Goal: Information Seeking & Learning: Check status

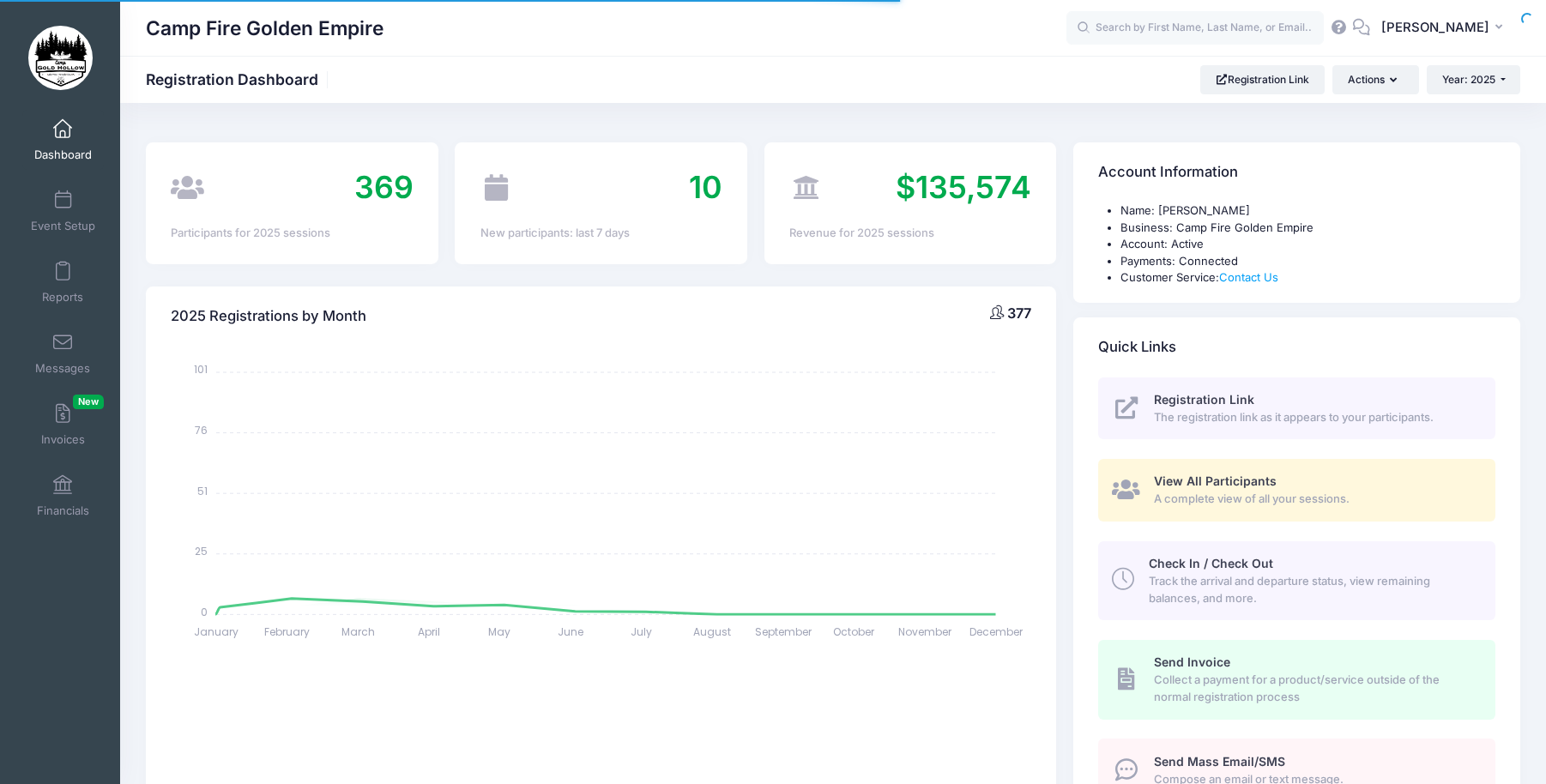
select select
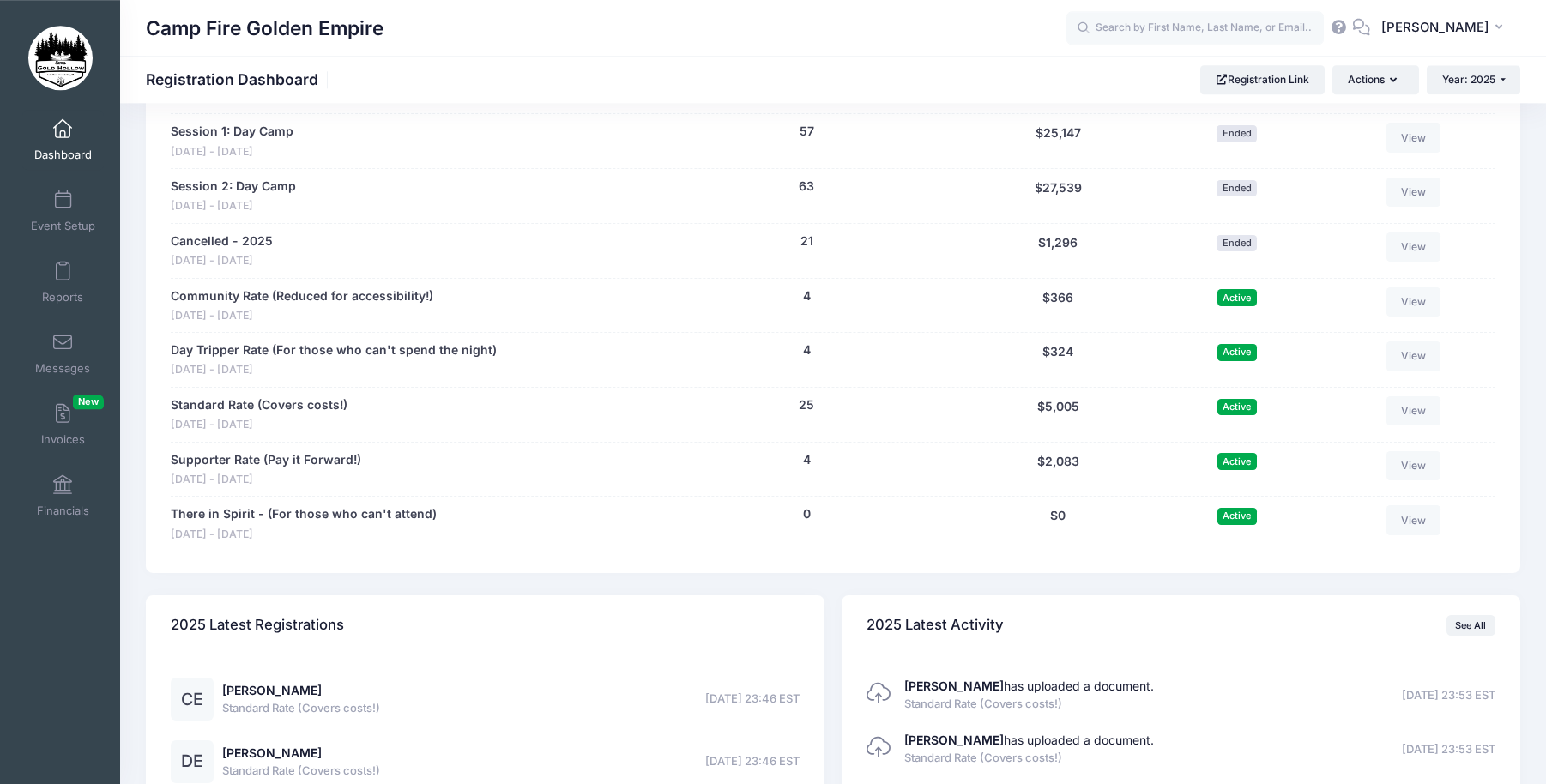
scroll to position [1575, 0]
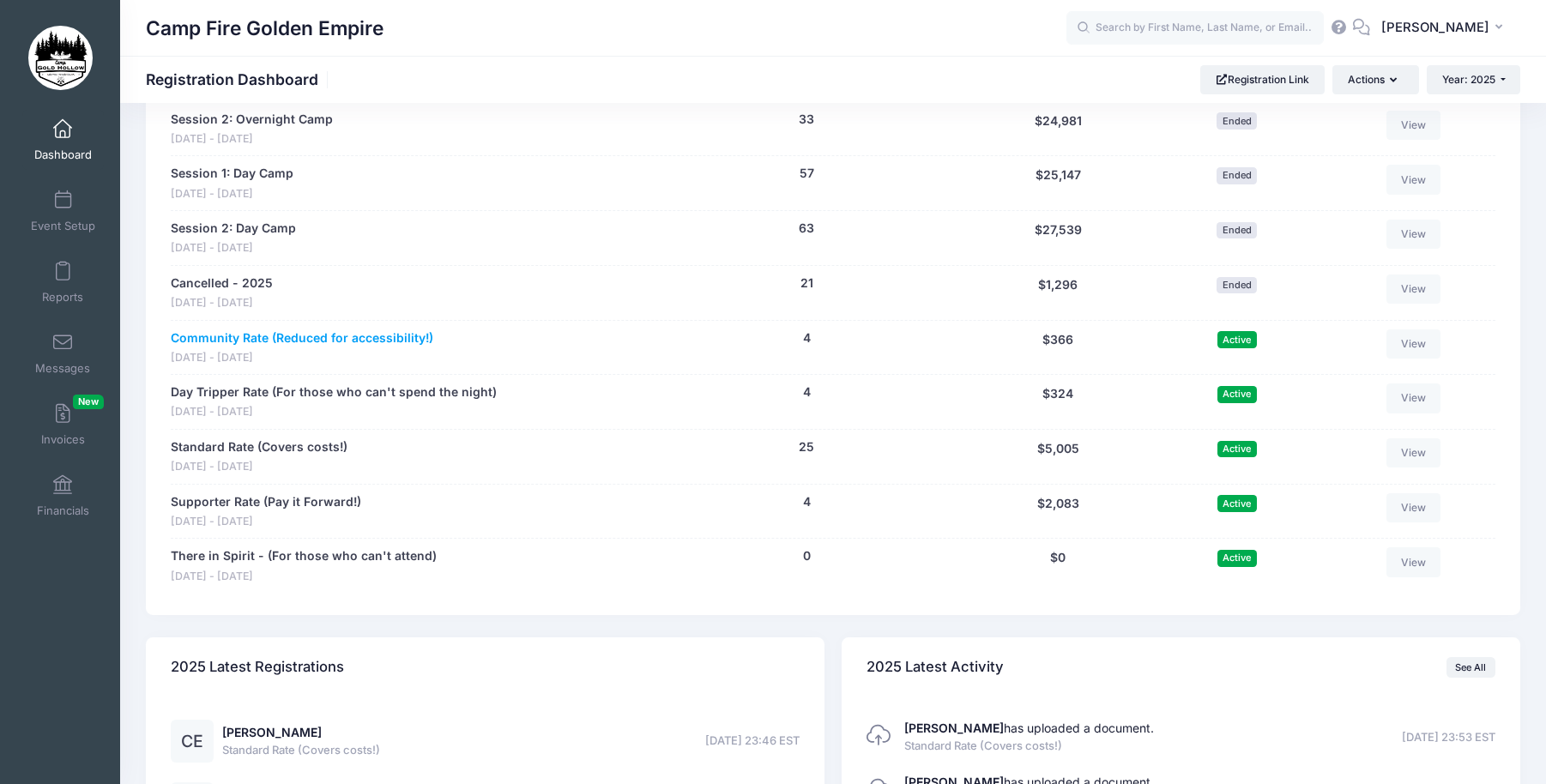
click at [231, 336] on link "Community Rate (Reduced for accessibility!)" at bounding box center [302, 338] width 262 height 18
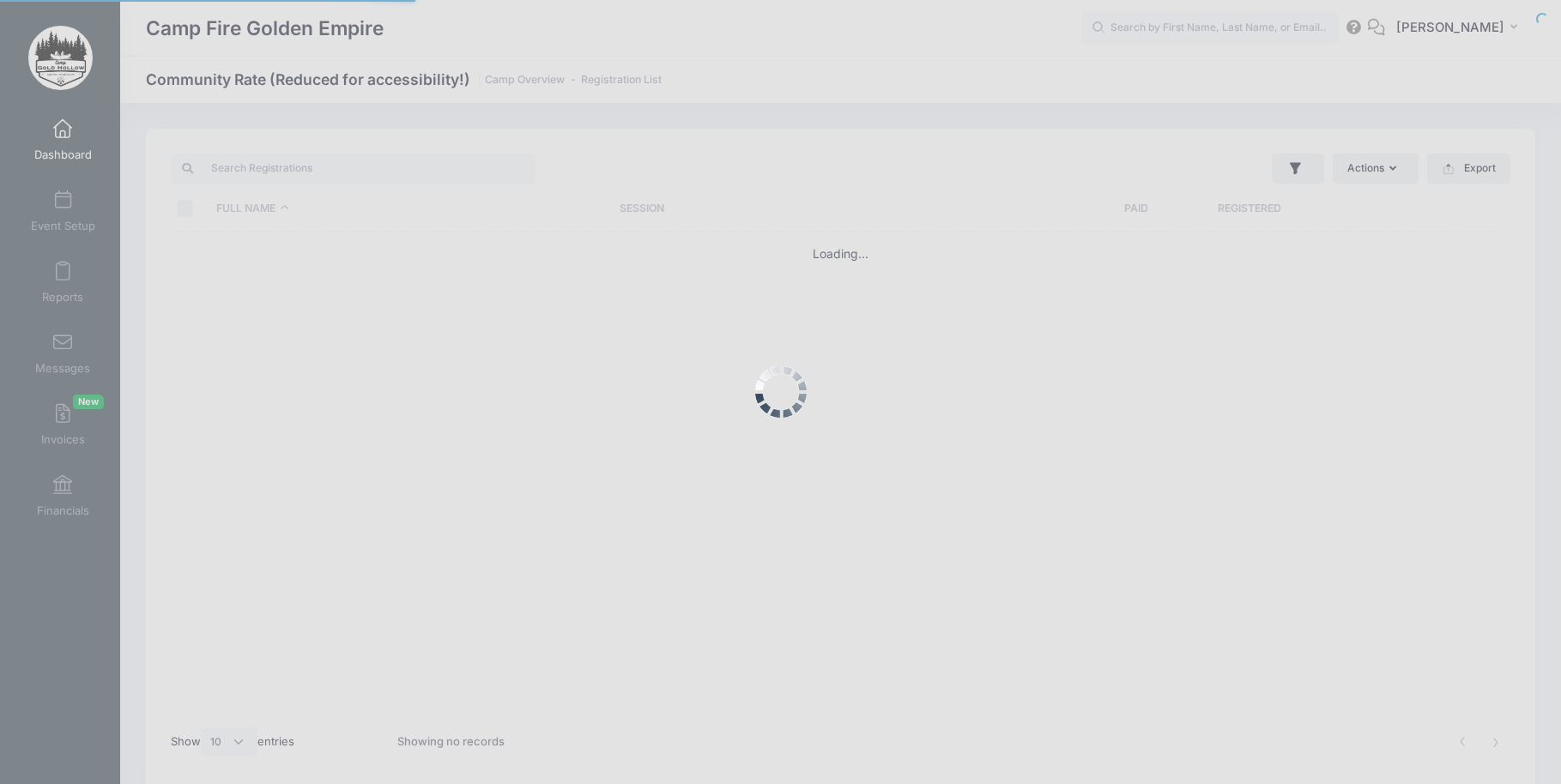
select select "10"
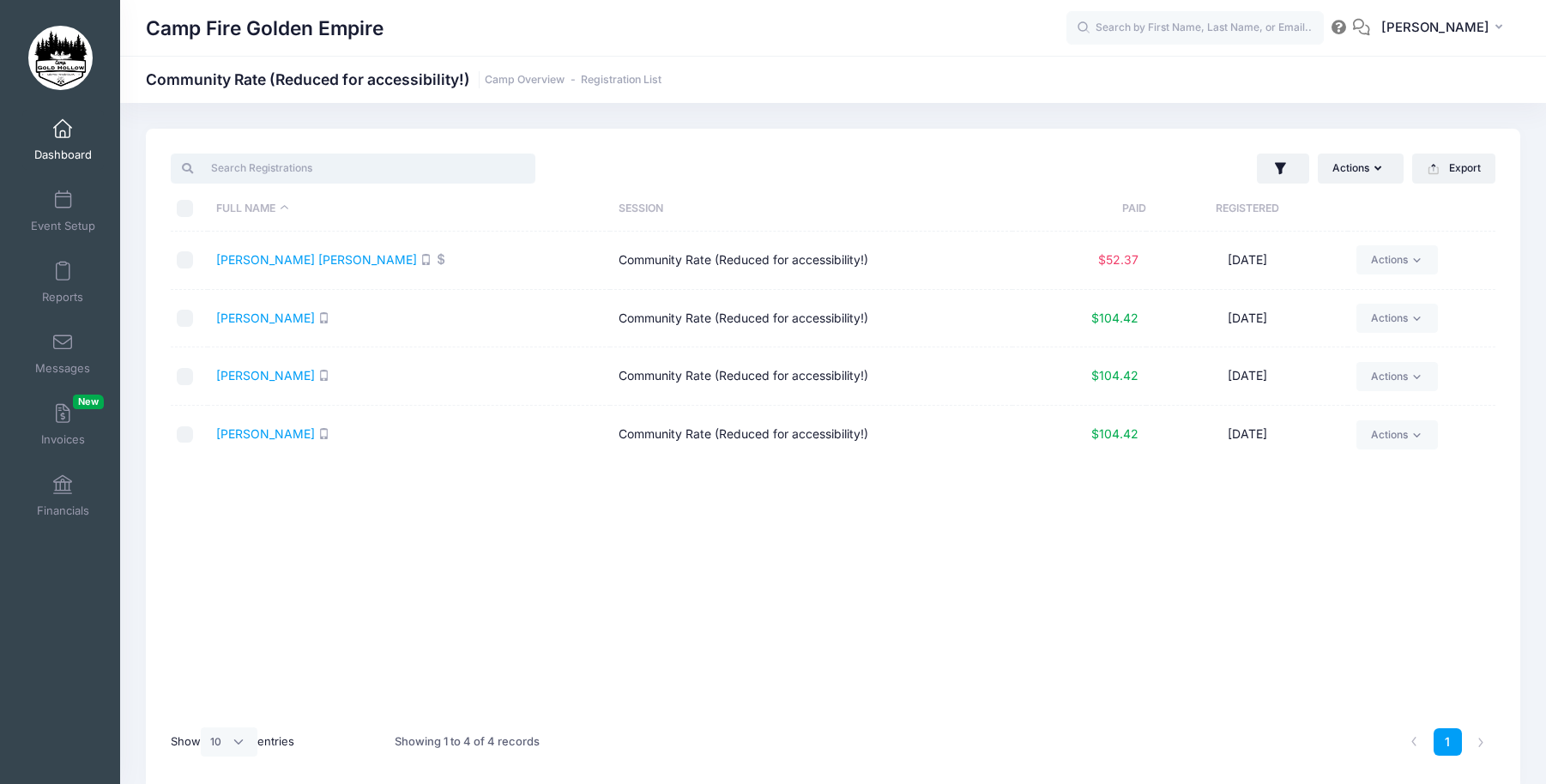
click at [493, 157] on input "search" at bounding box center [353, 168] width 365 height 29
click at [261, 370] on link "[PERSON_NAME]" at bounding box center [266, 375] width 98 height 15
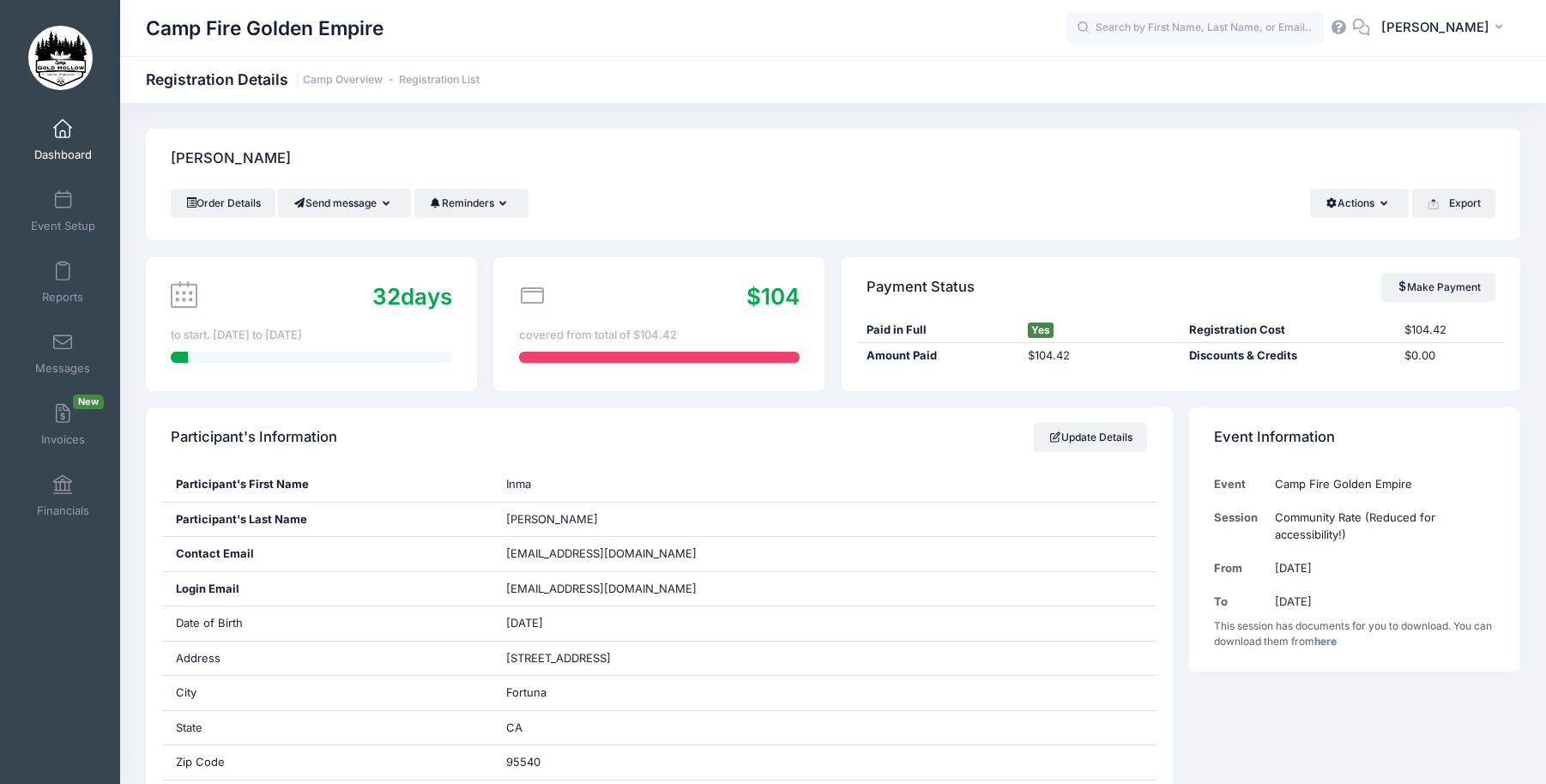
click at [58, 147] on span "Dashboard" at bounding box center [63, 154] width 58 height 15
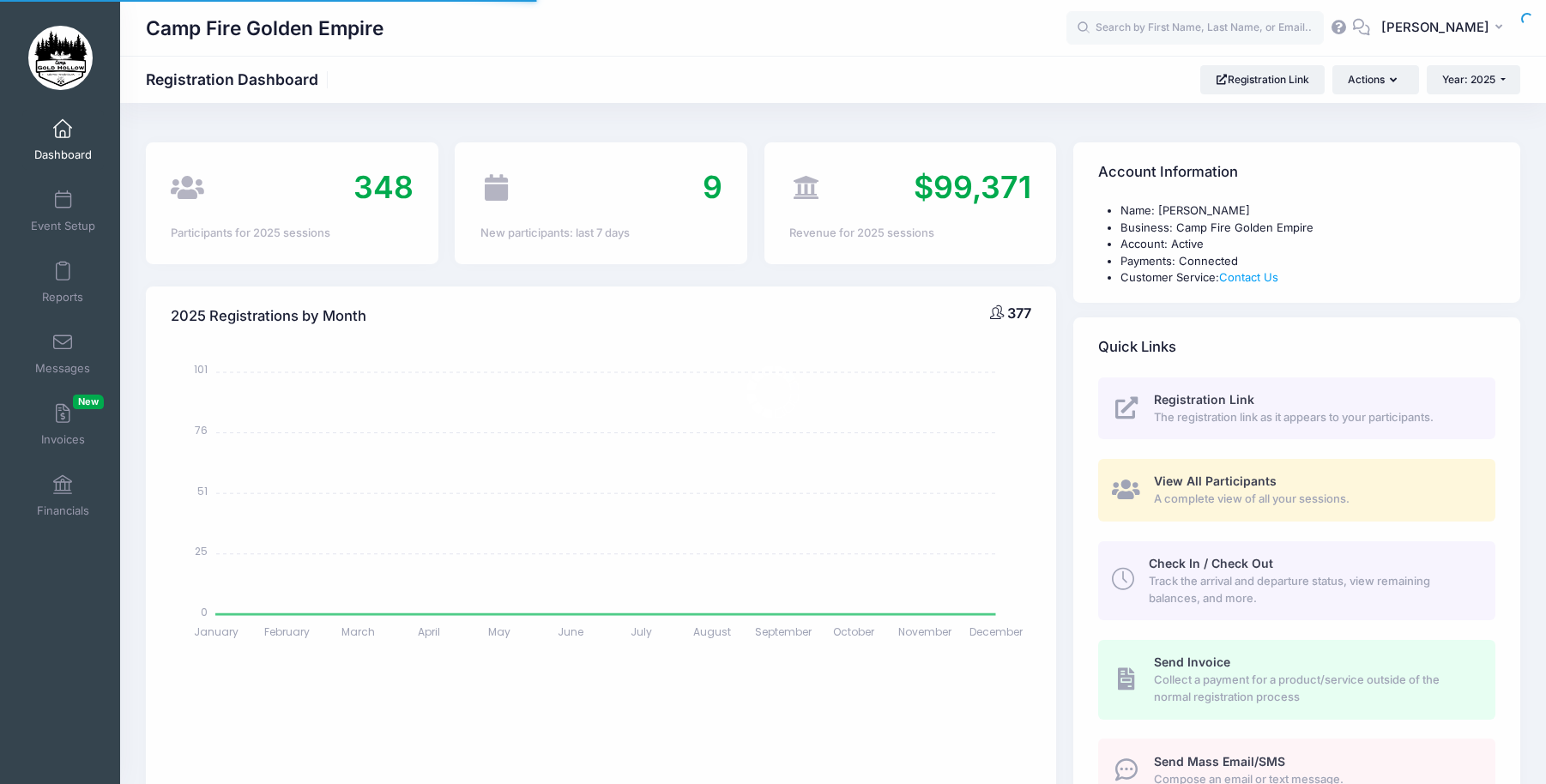
select select
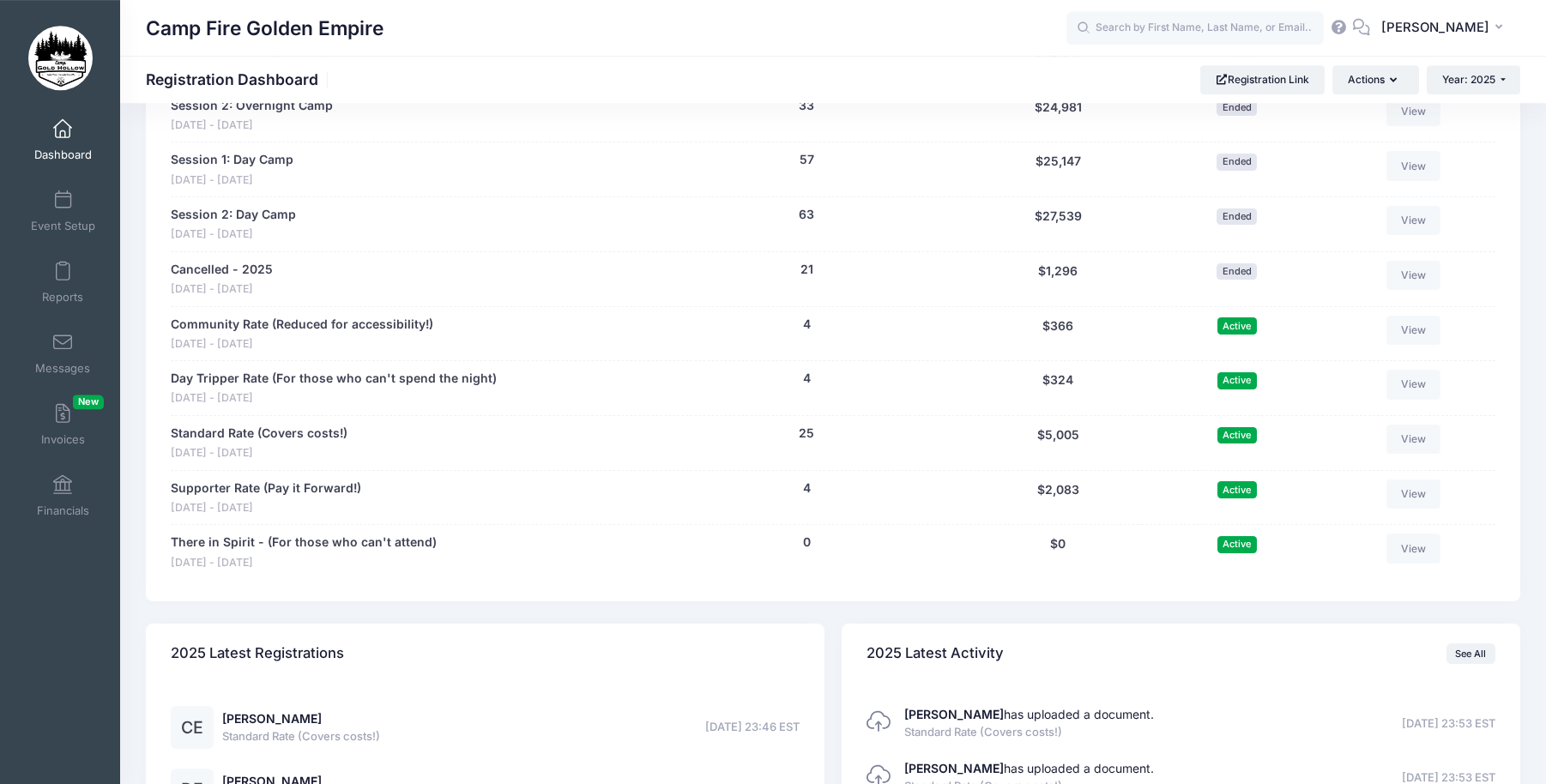
scroll to position [1575, 0]
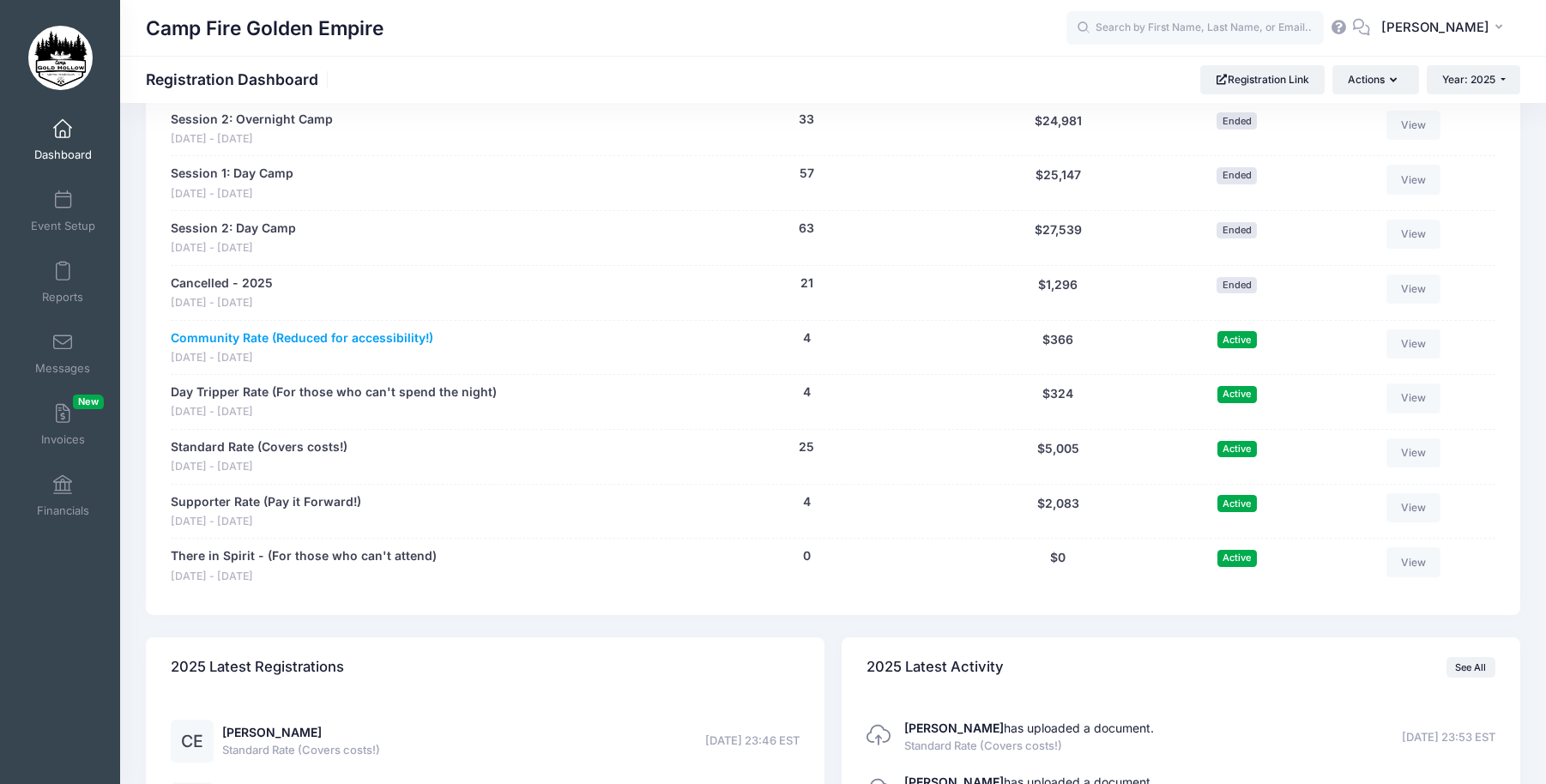
click at [232, 336] on link "Community Rate (Reduced for accessibility!)" at bounding box center [302, 338] width 262 height 18
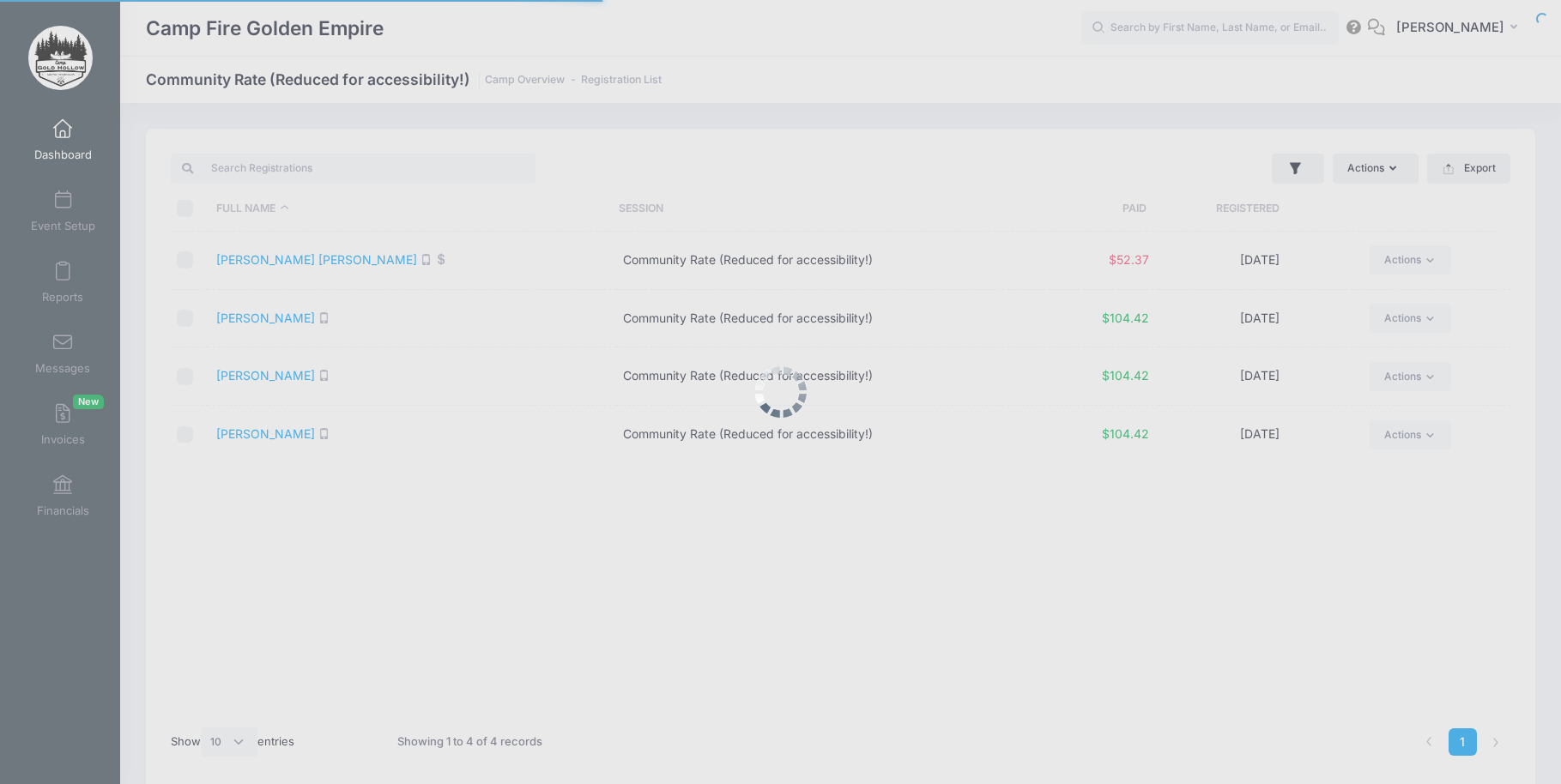
select select "10"
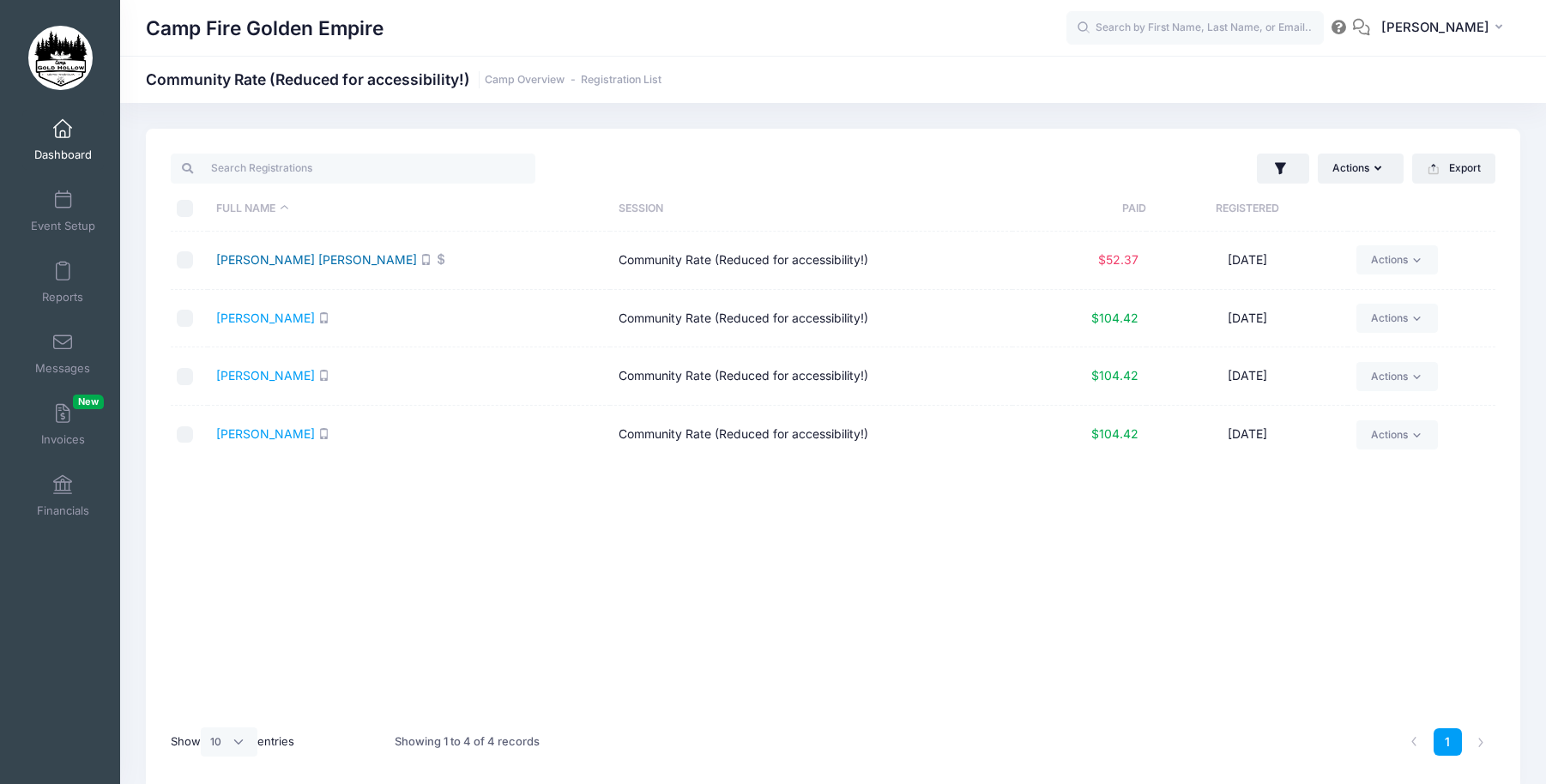
click at [280, 253] on link "Mallett Alvarez, Kimberly" at bounding box center [317, 259] width 201 height 15
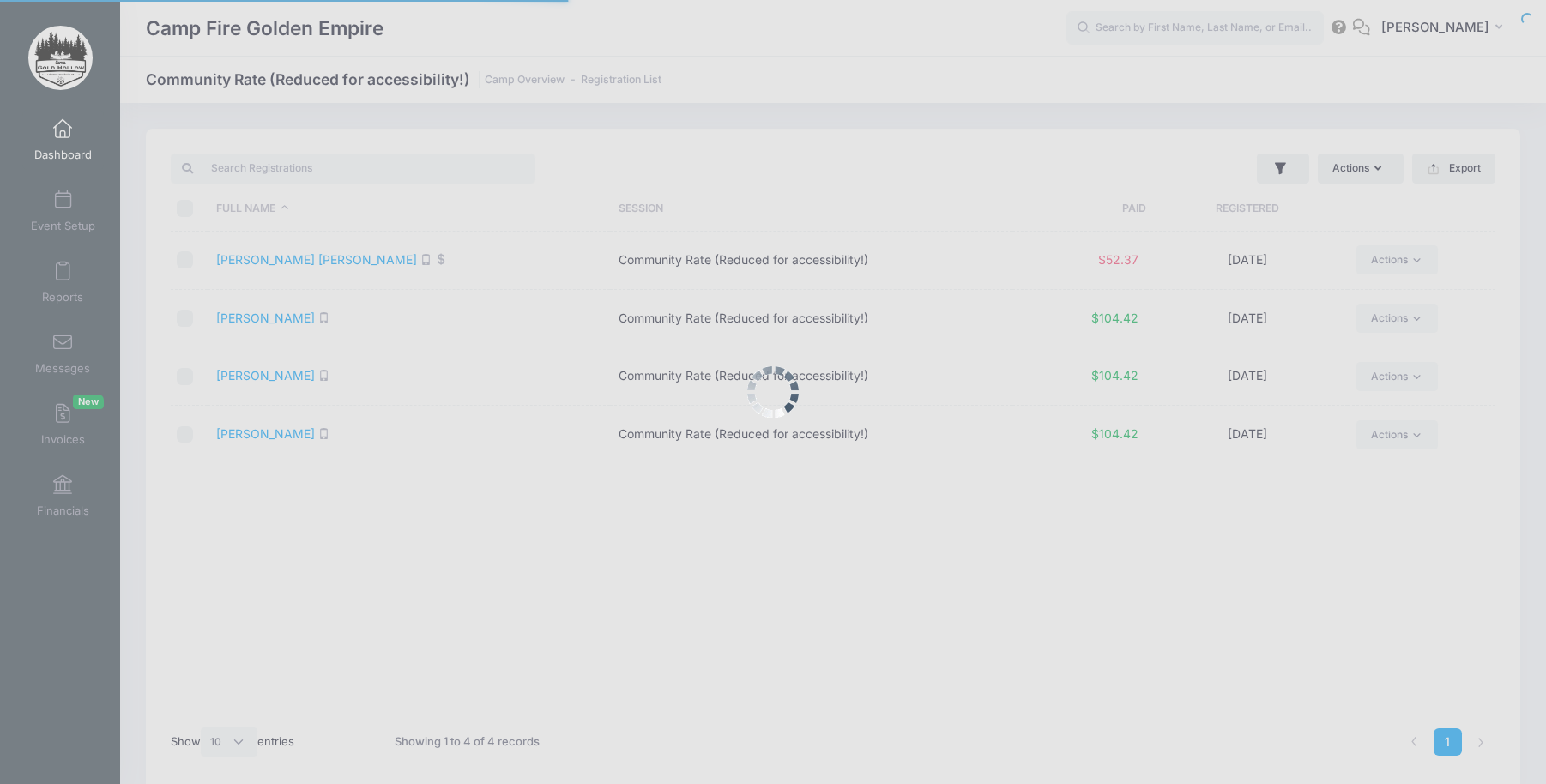
select select "10"
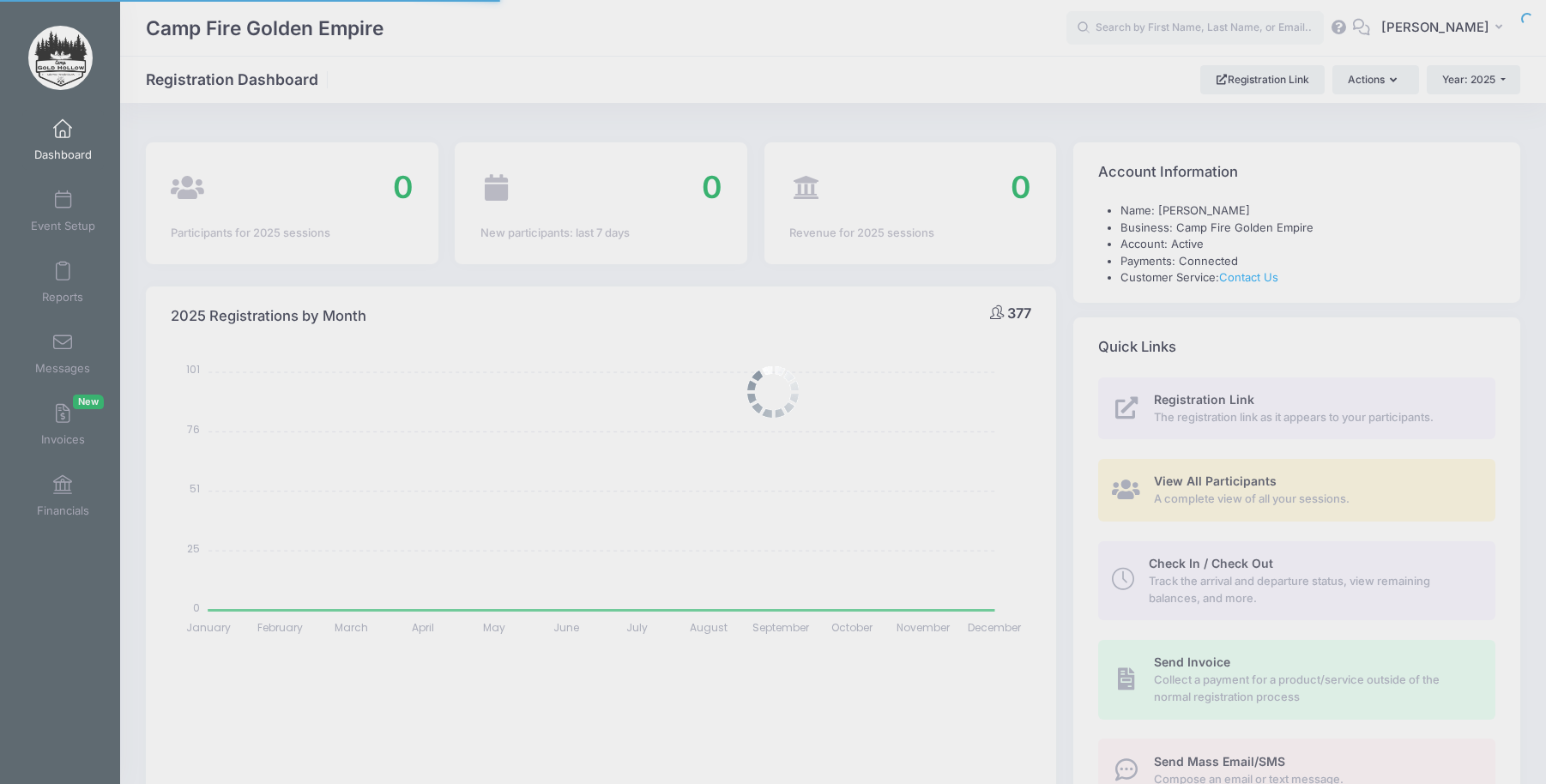
select select
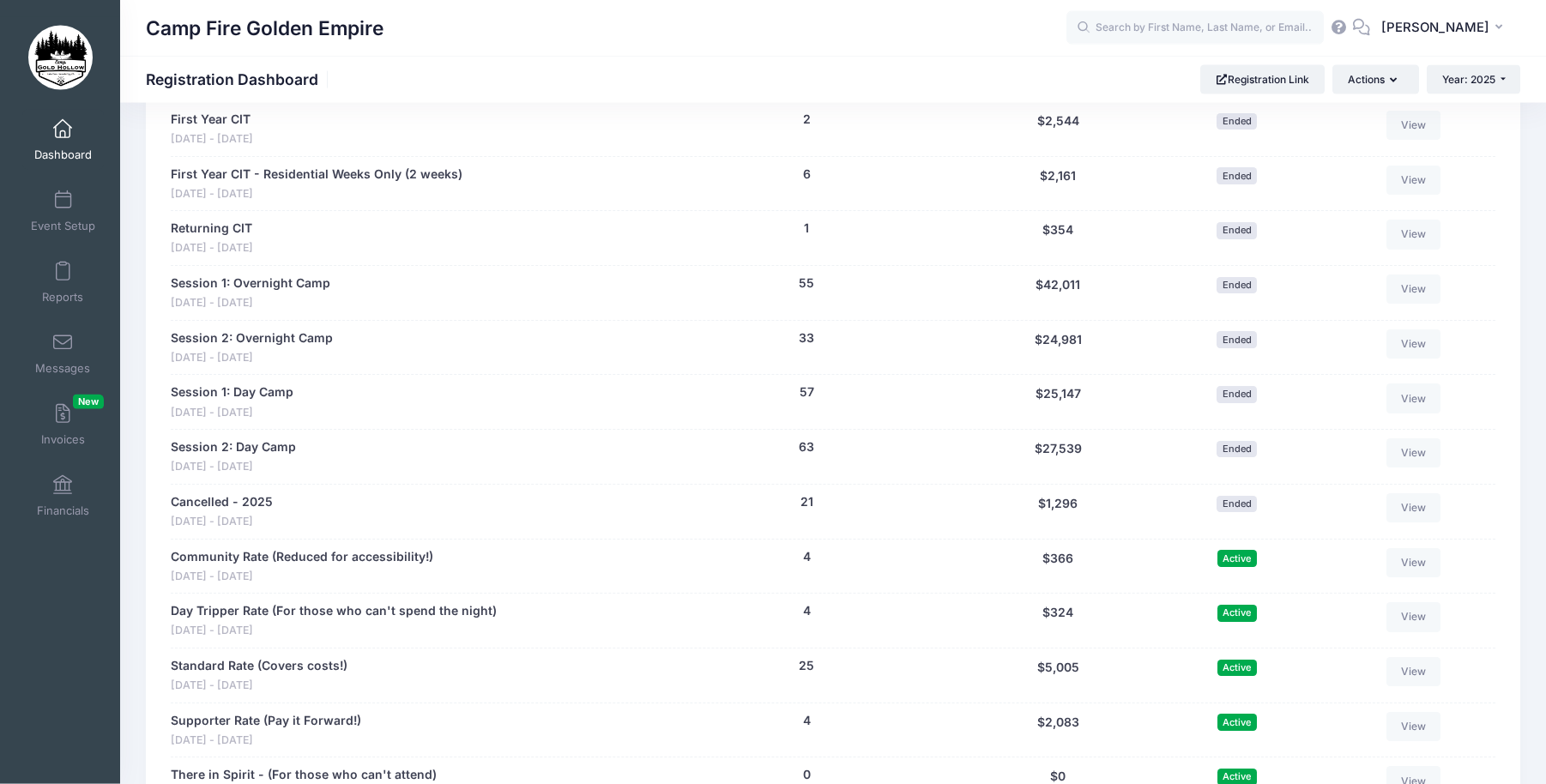
scroll to position [1510, 0]
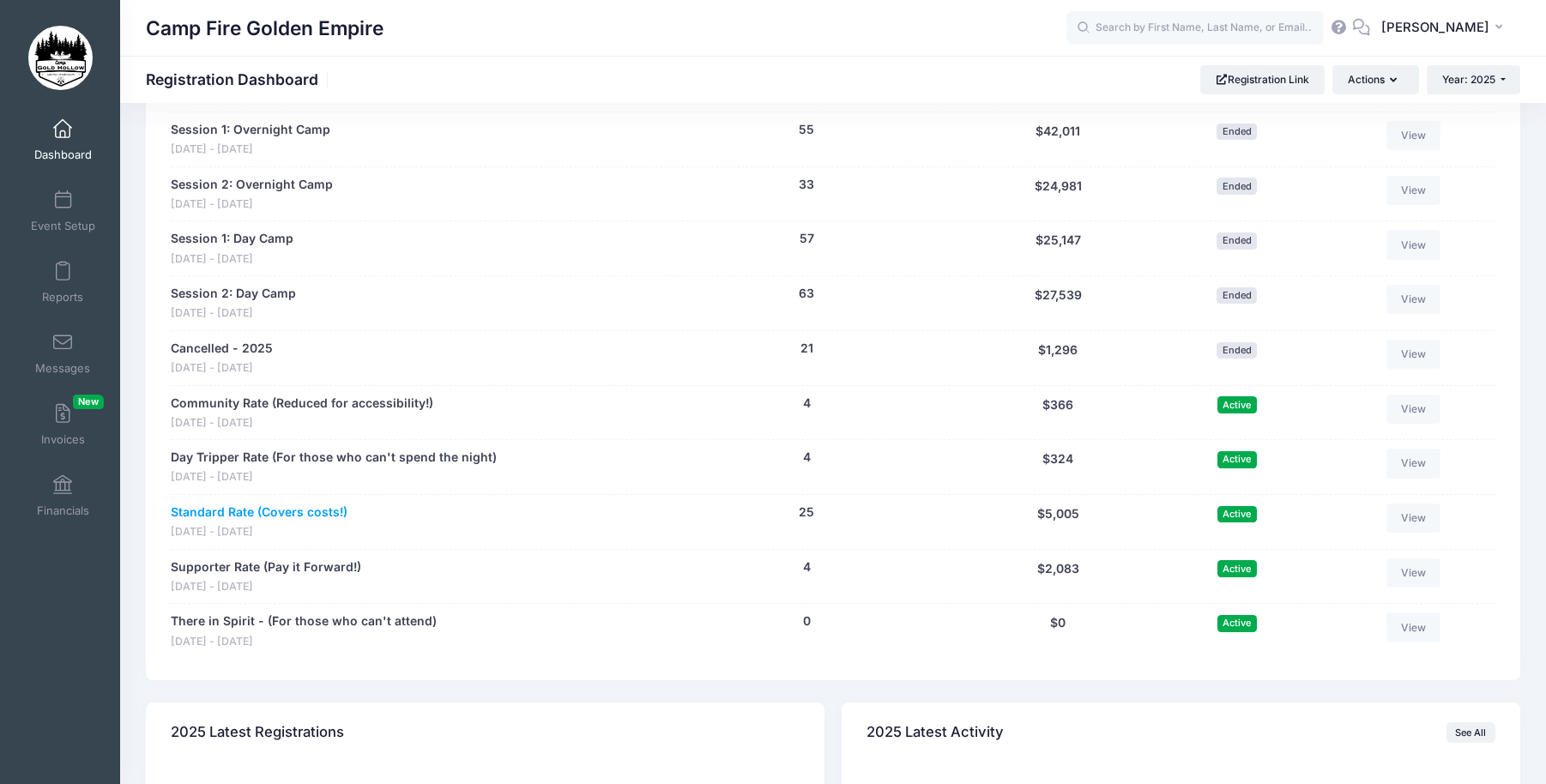
click at [224, 509] on link "Standard Rate (Covers costs!)" at bounding box center [259, 512] width 177 height 18
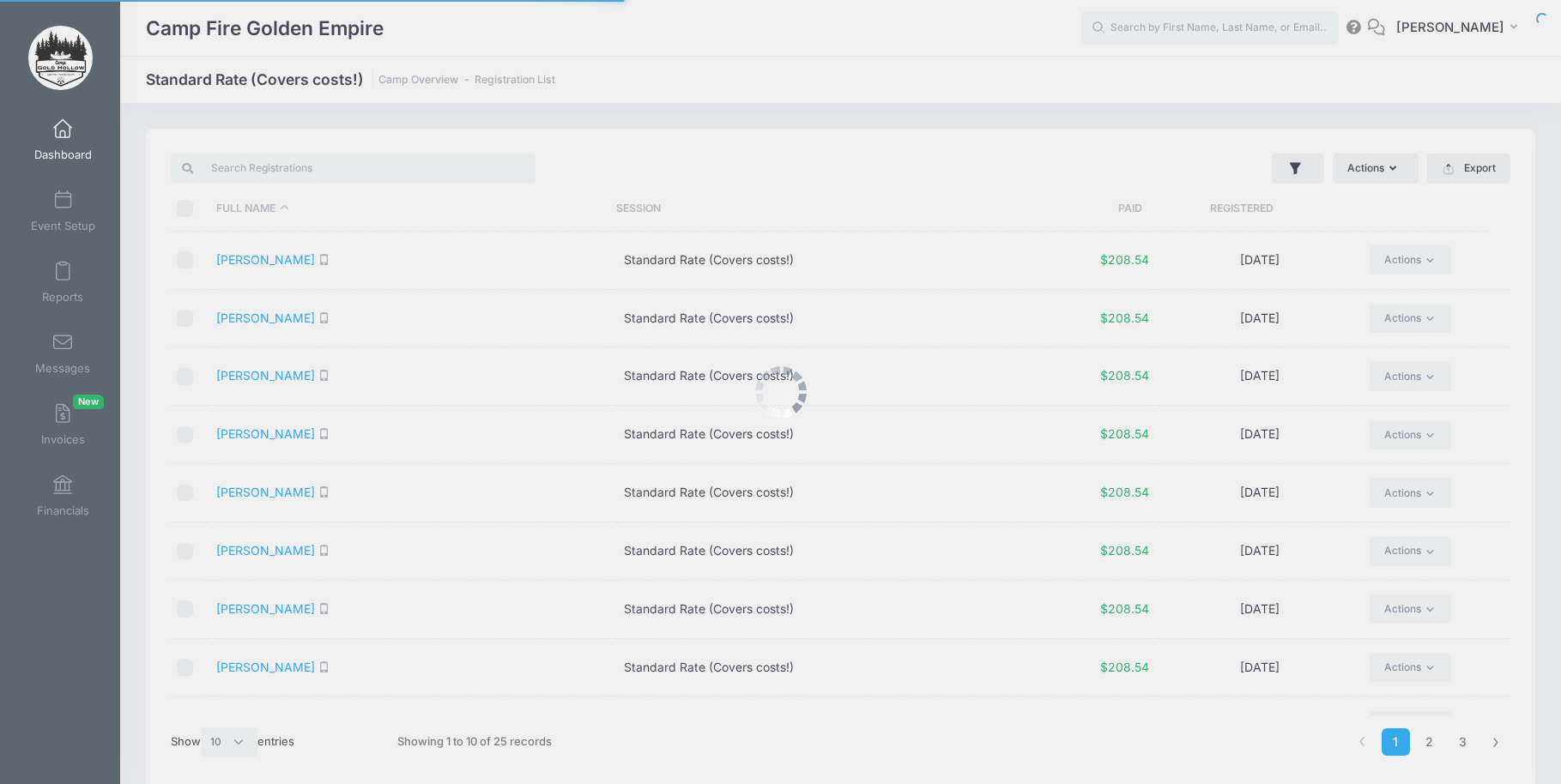
select select "10"
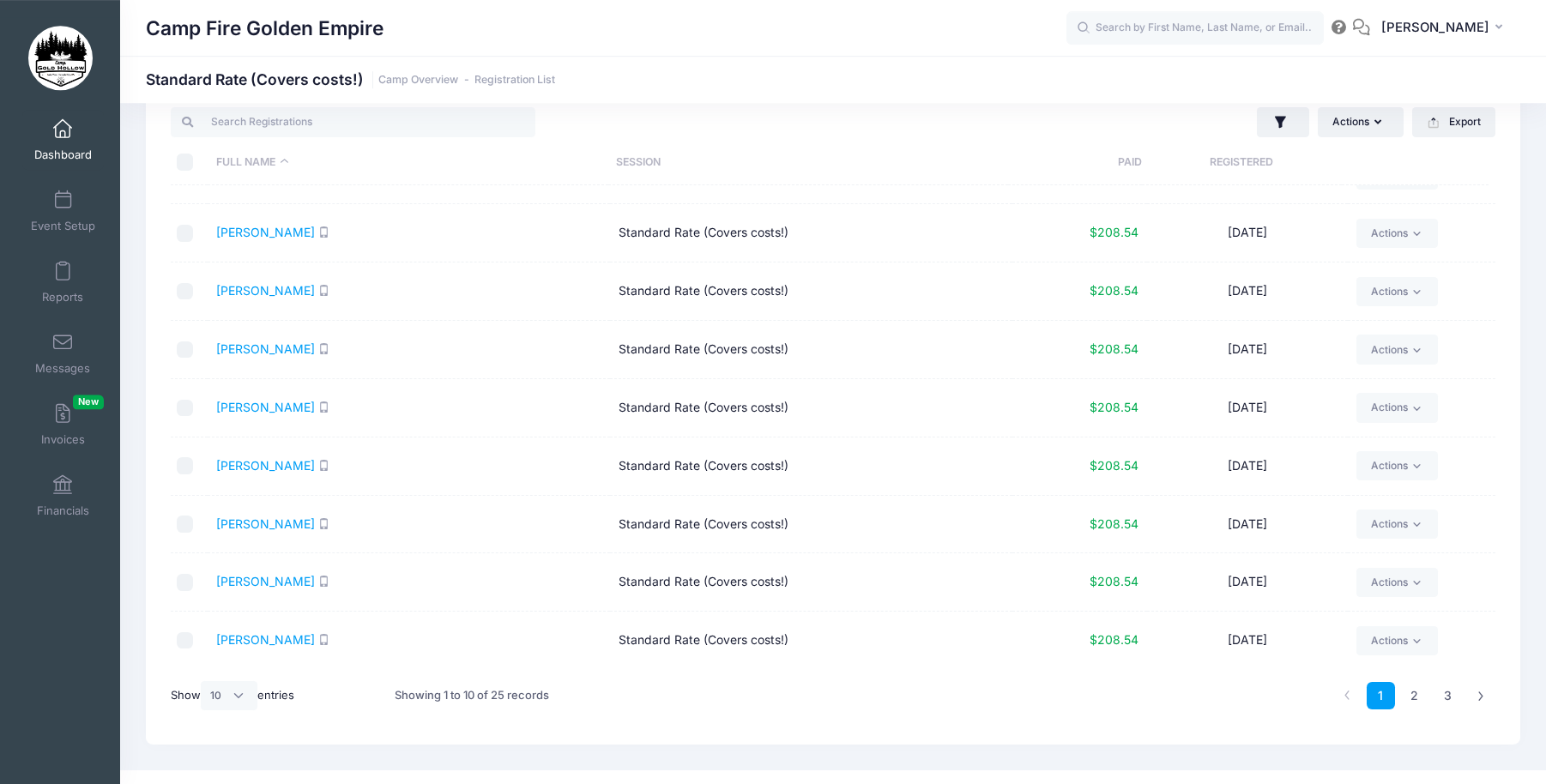
scroll to position [72, 0]
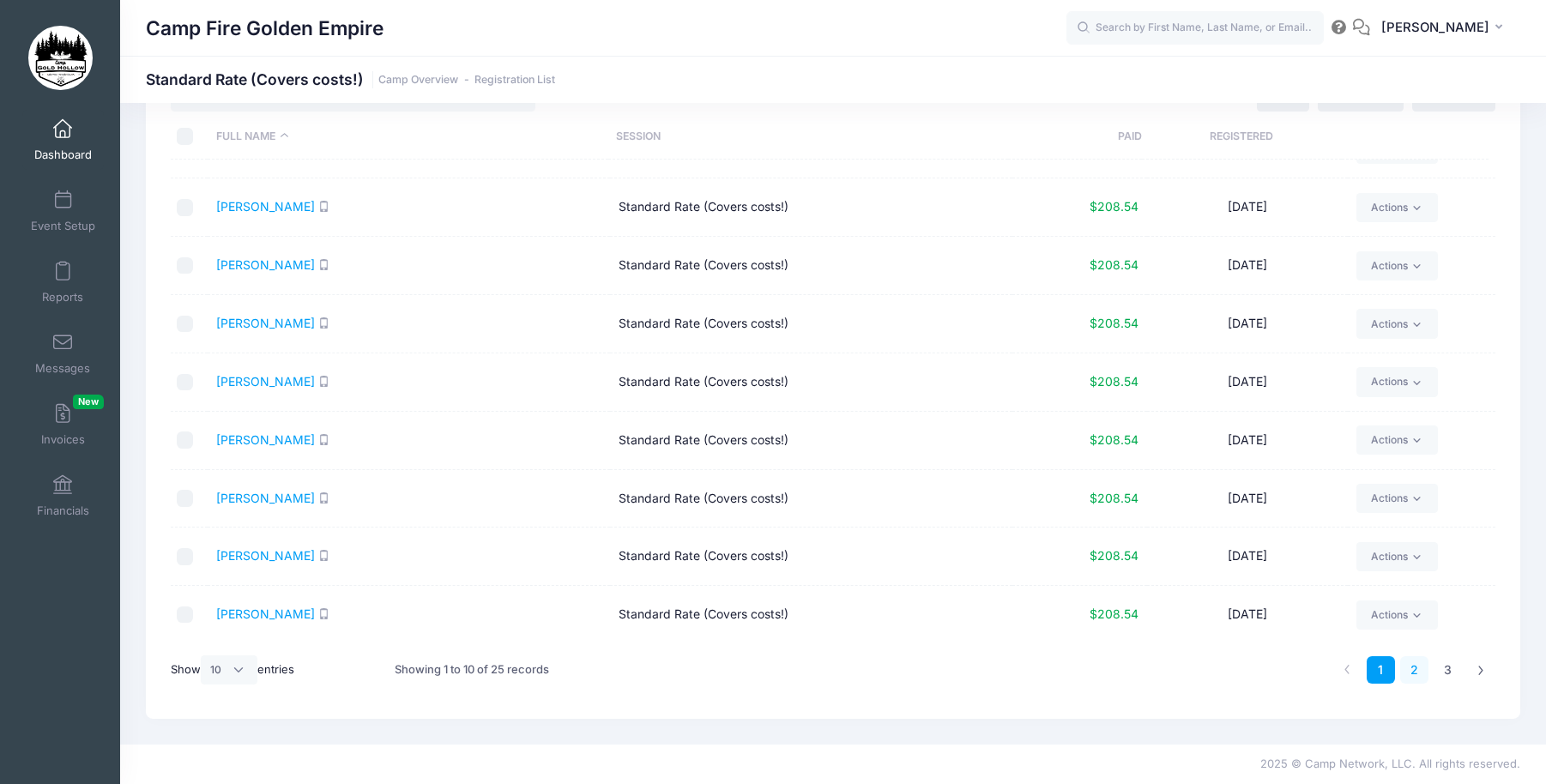
click at [1411, 668] on link "2" at bounding box center [1414, 670] width 28 height 28
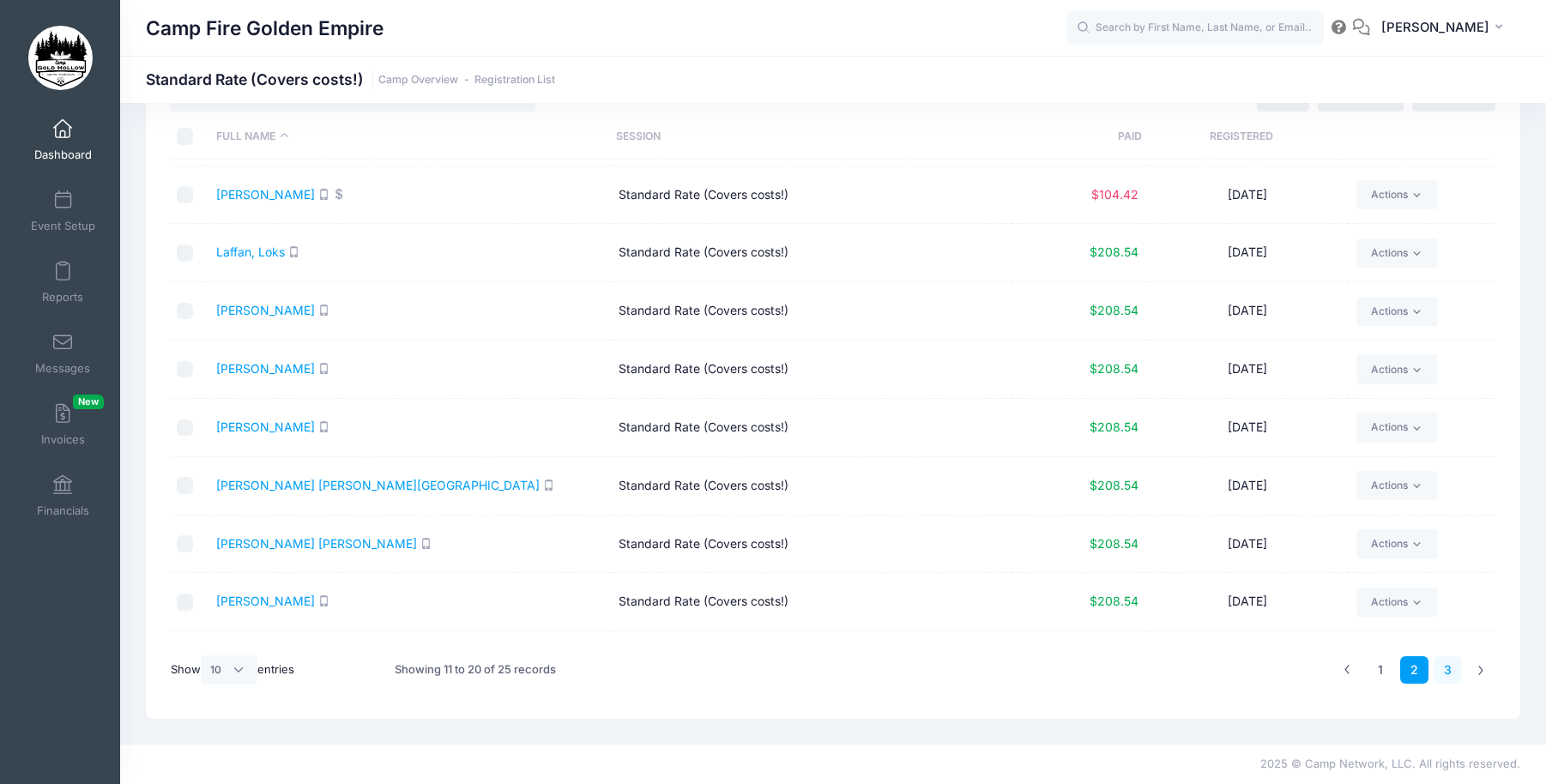
click at [1445, 665] on link "3" at bounding box center [1448, 670] width 28 height 28
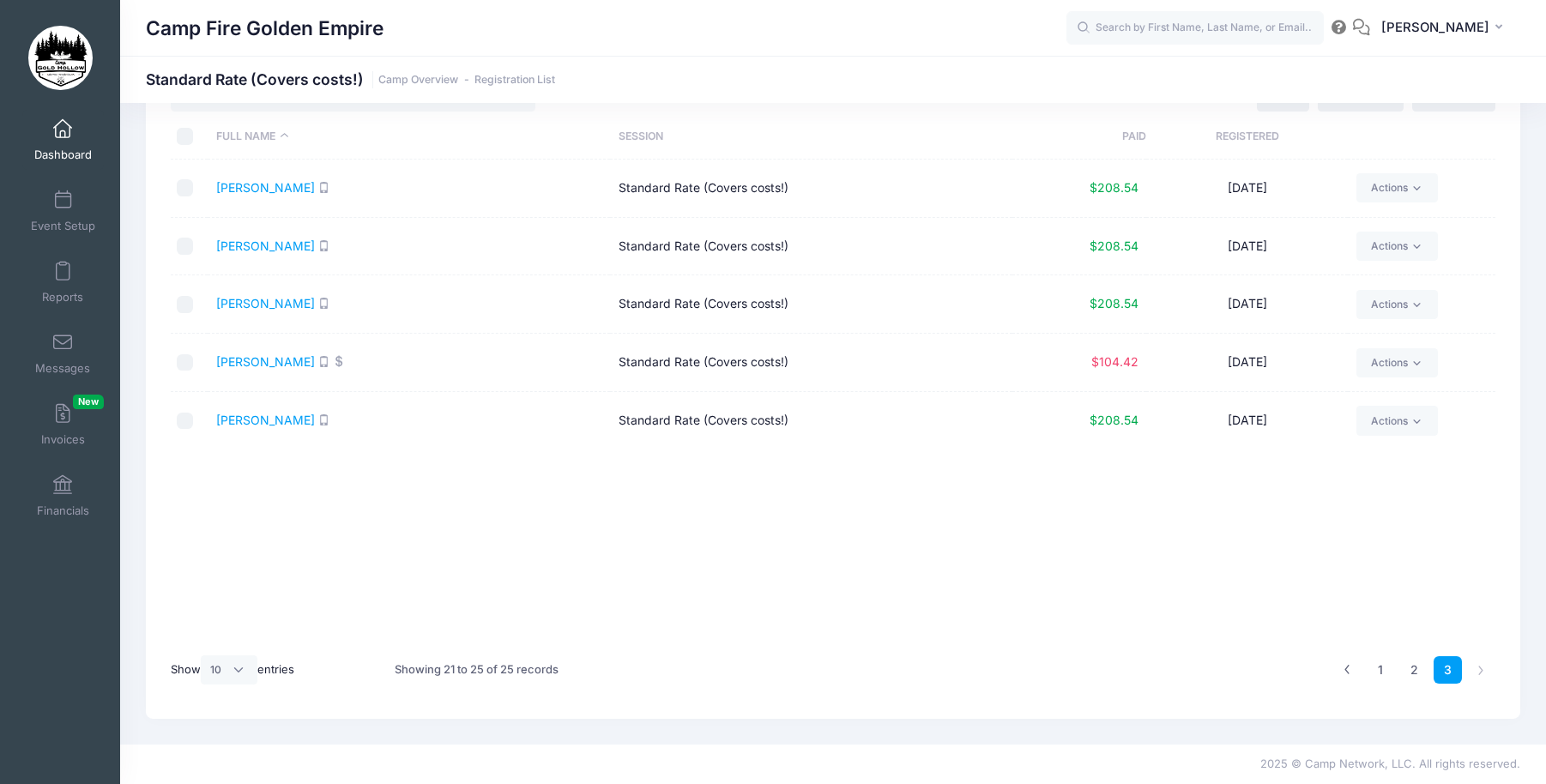
scroll to position [0, 0]
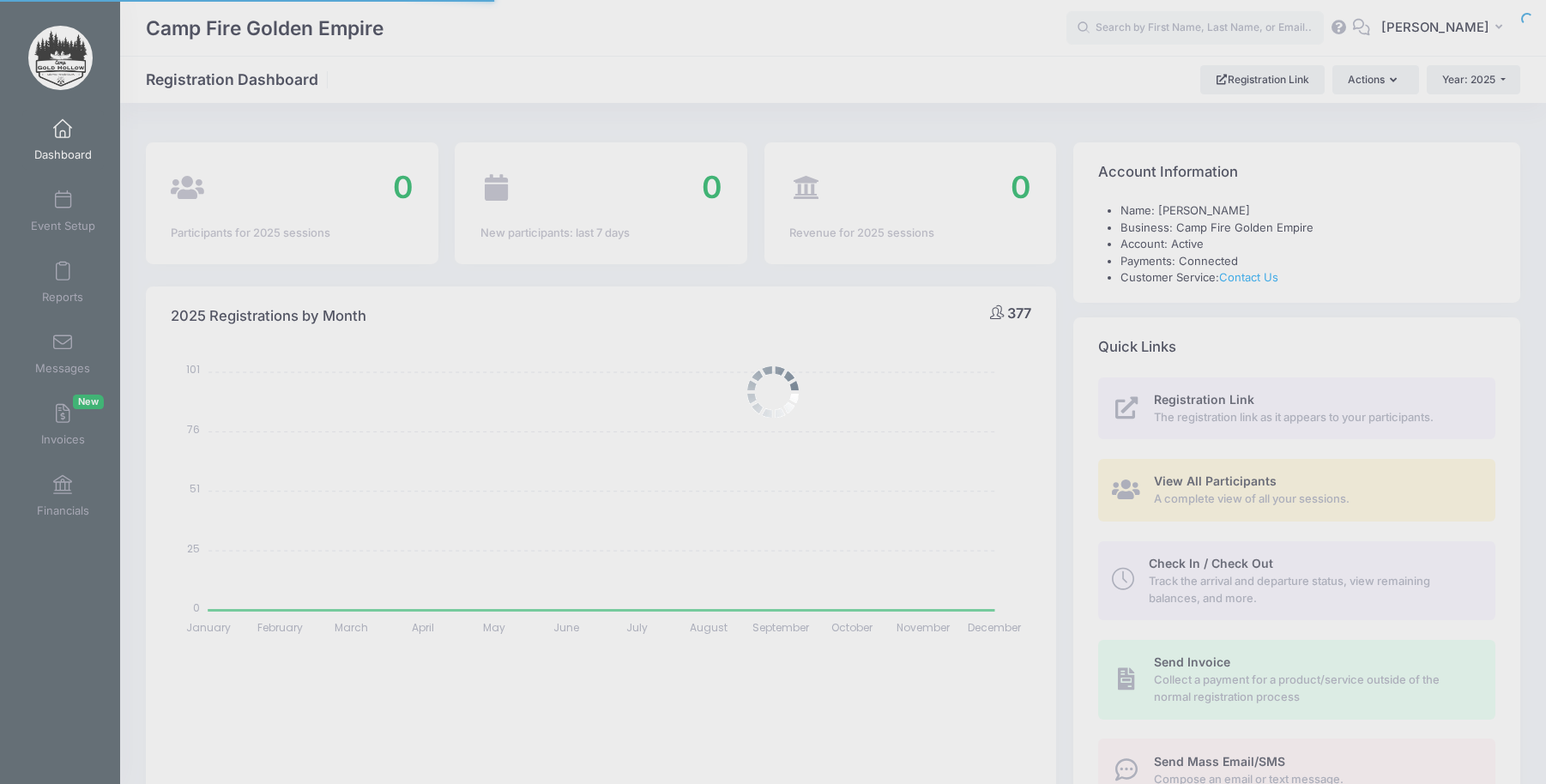
select select
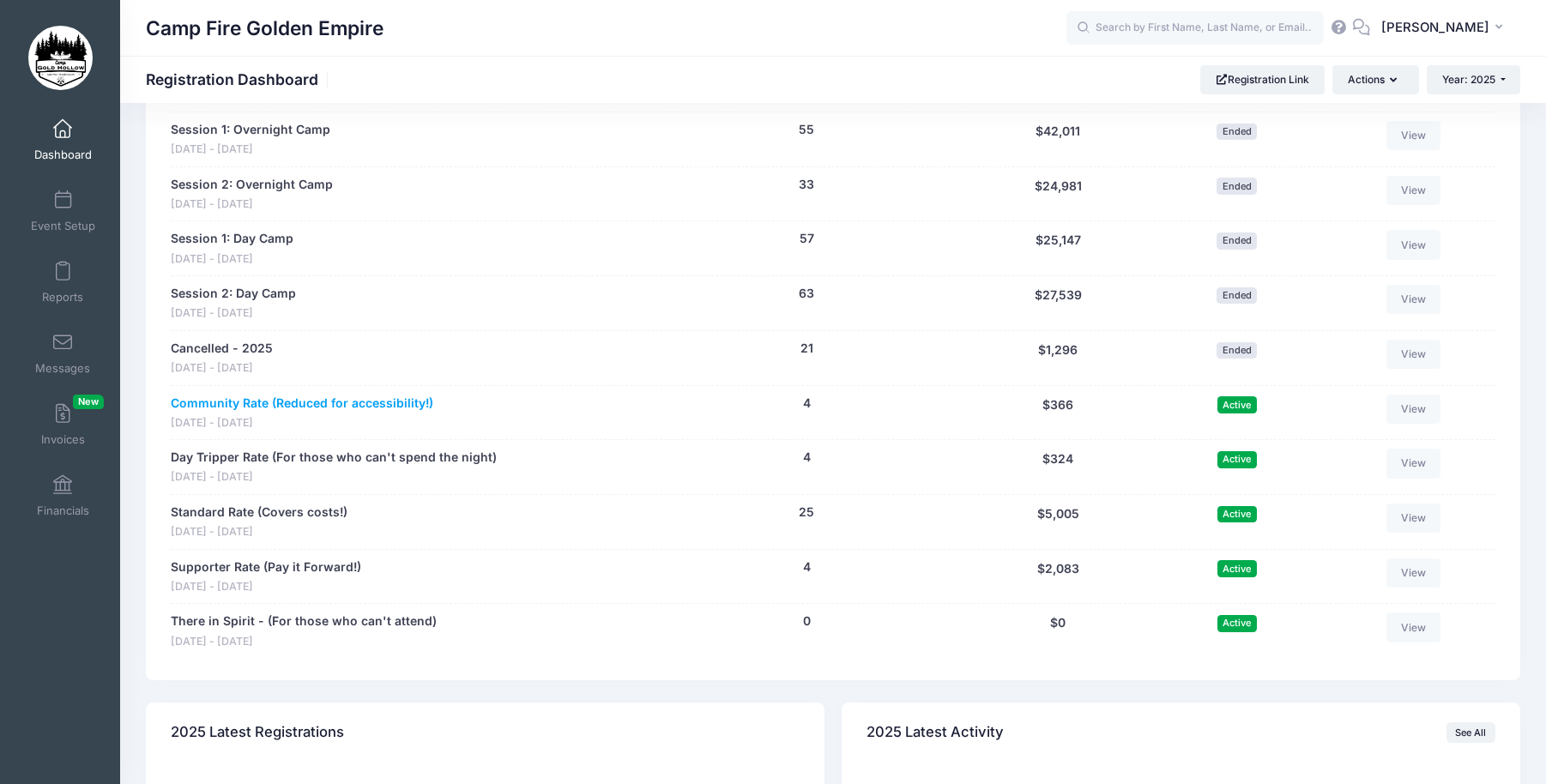
scroll to position [1422, 0]
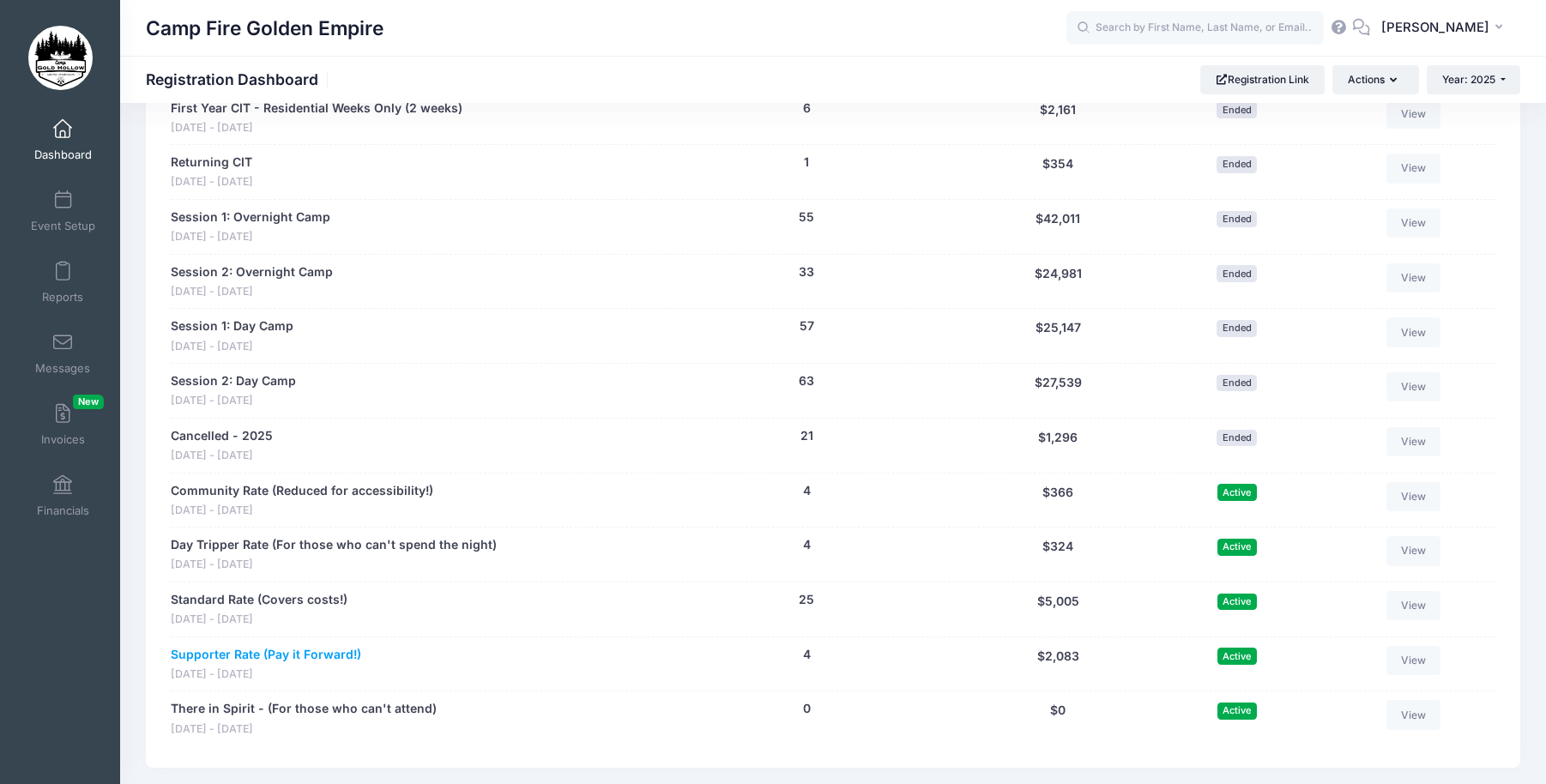
click at [220, 655] on link "Supporter Rate (Pay it Forward!)" at bounding box center [266, 655] width 191 height 18
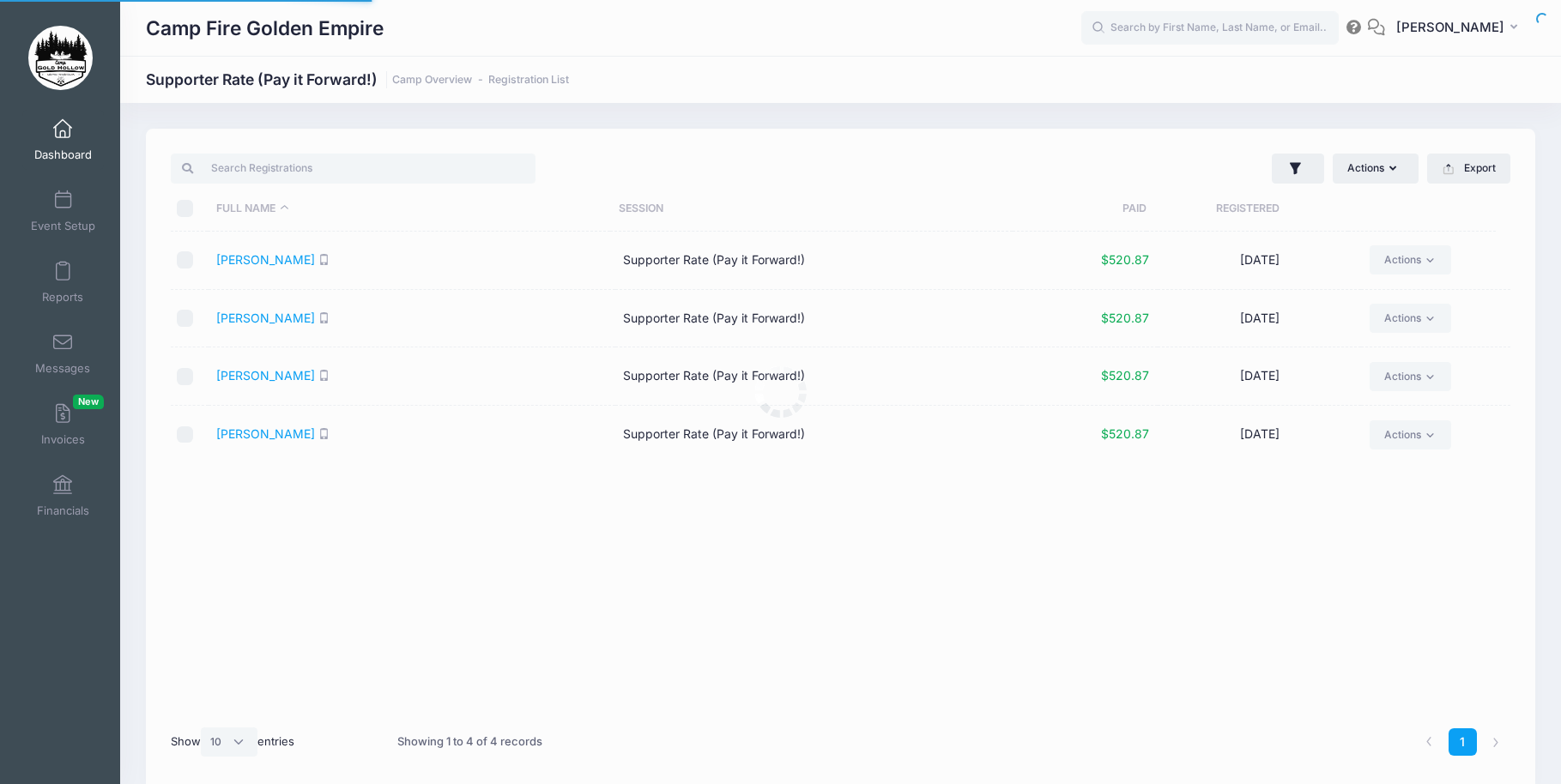
select select "10"
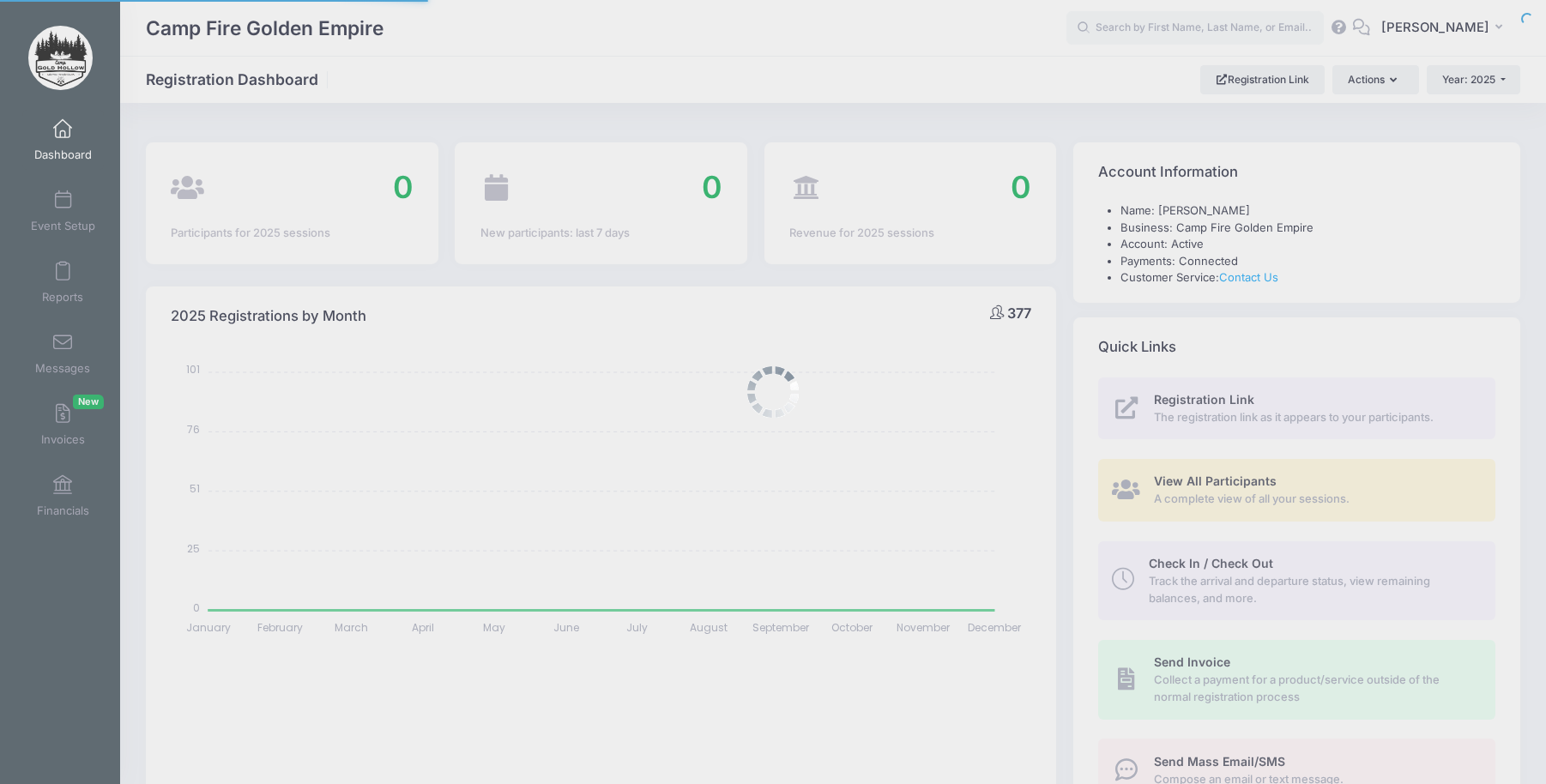
select select
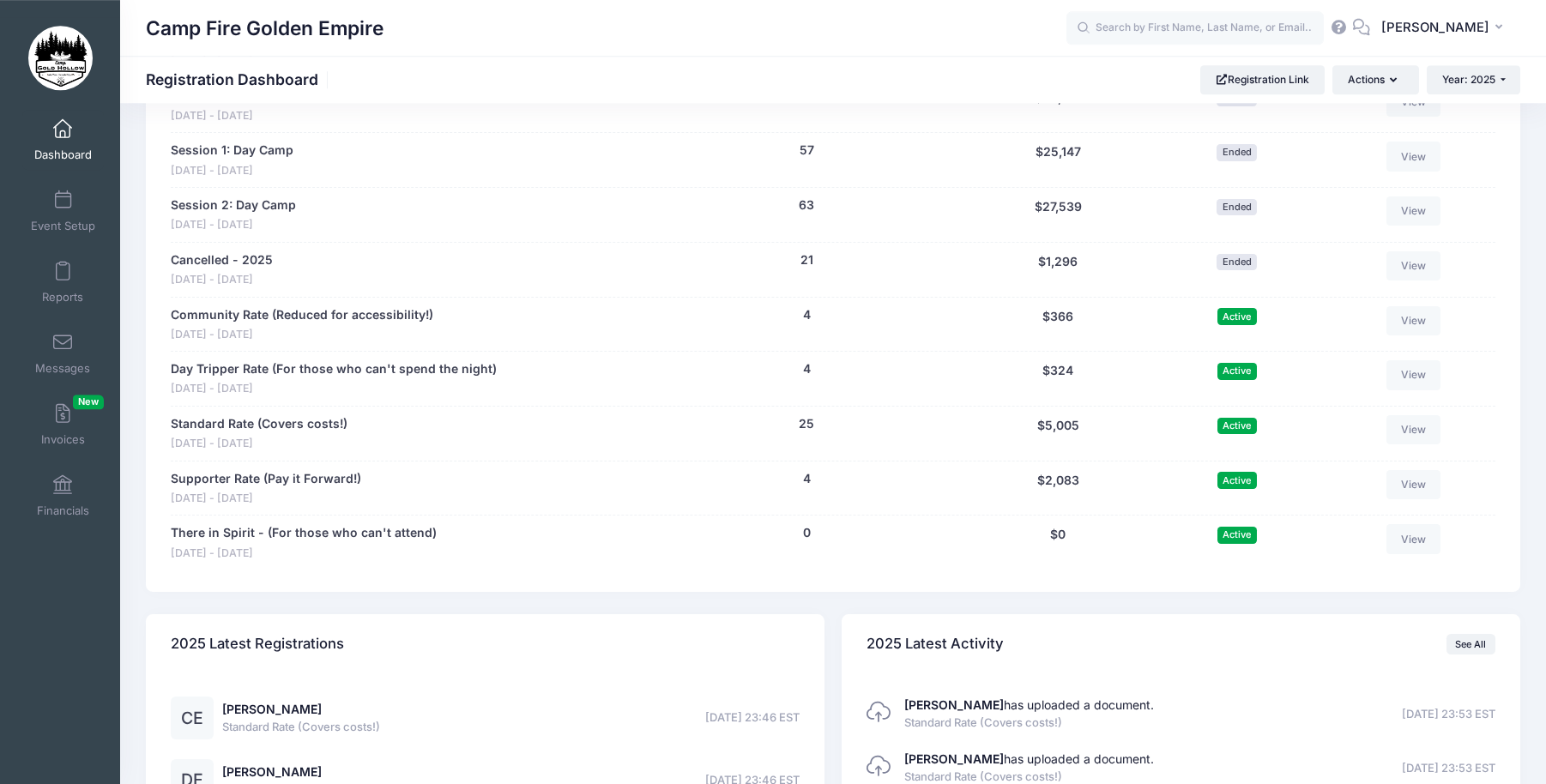
scroll to position [1597, 0]
click at [227, 424] on link "Standard Rate (Covers costs!)" at bounding box center [259, 424] width 177 height 18
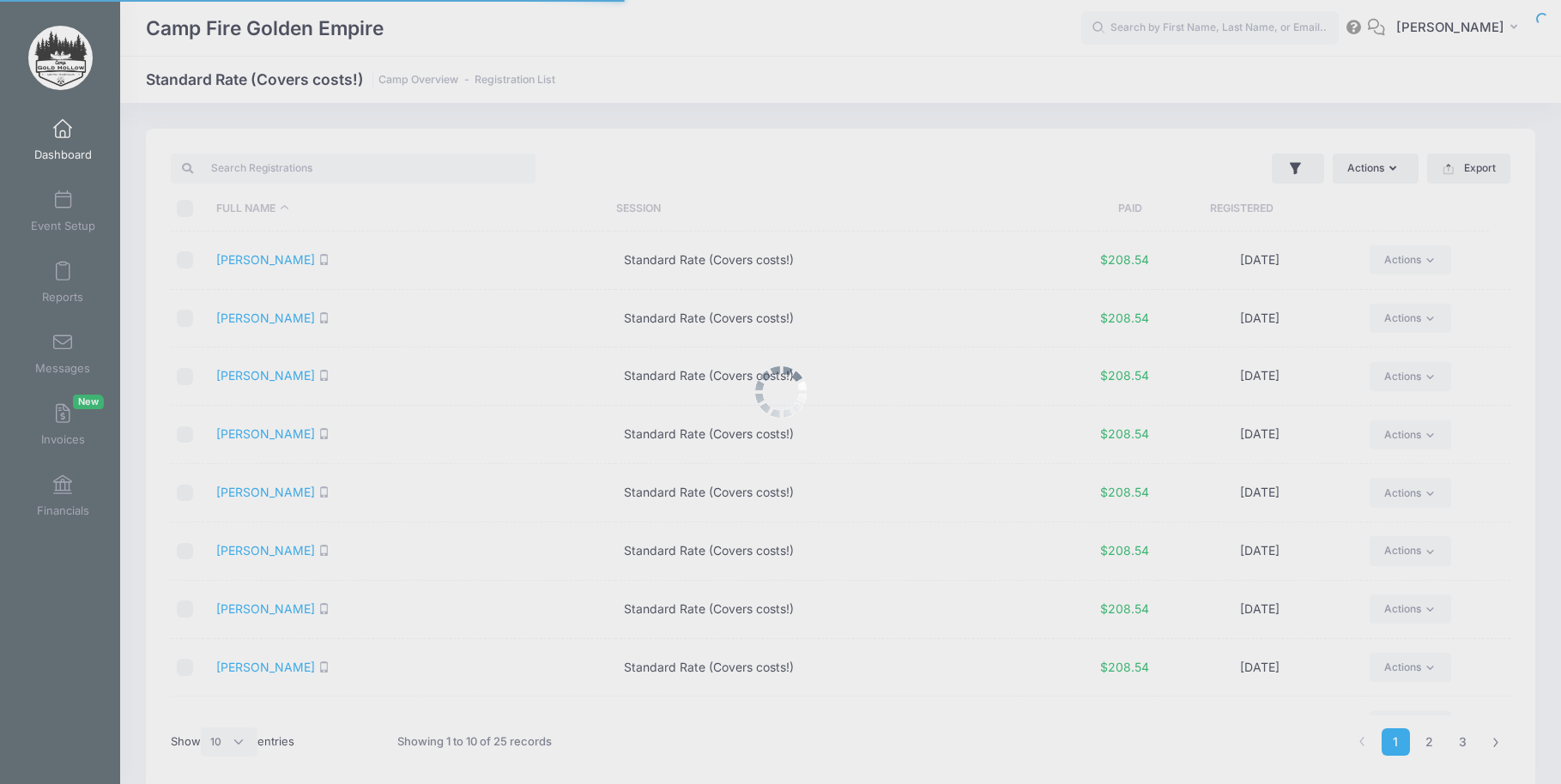
select select "10"
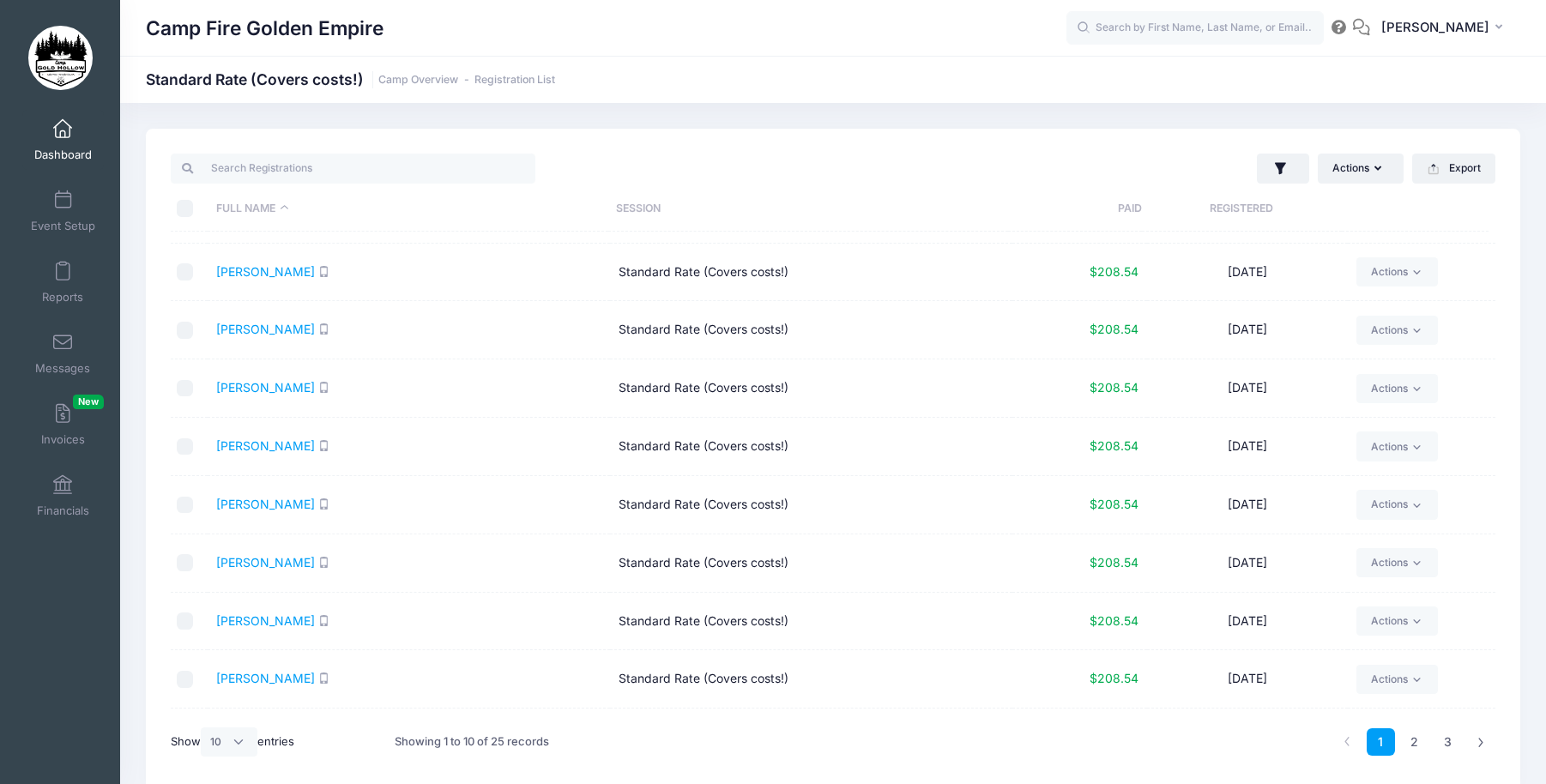
scroll to position [82, 0]
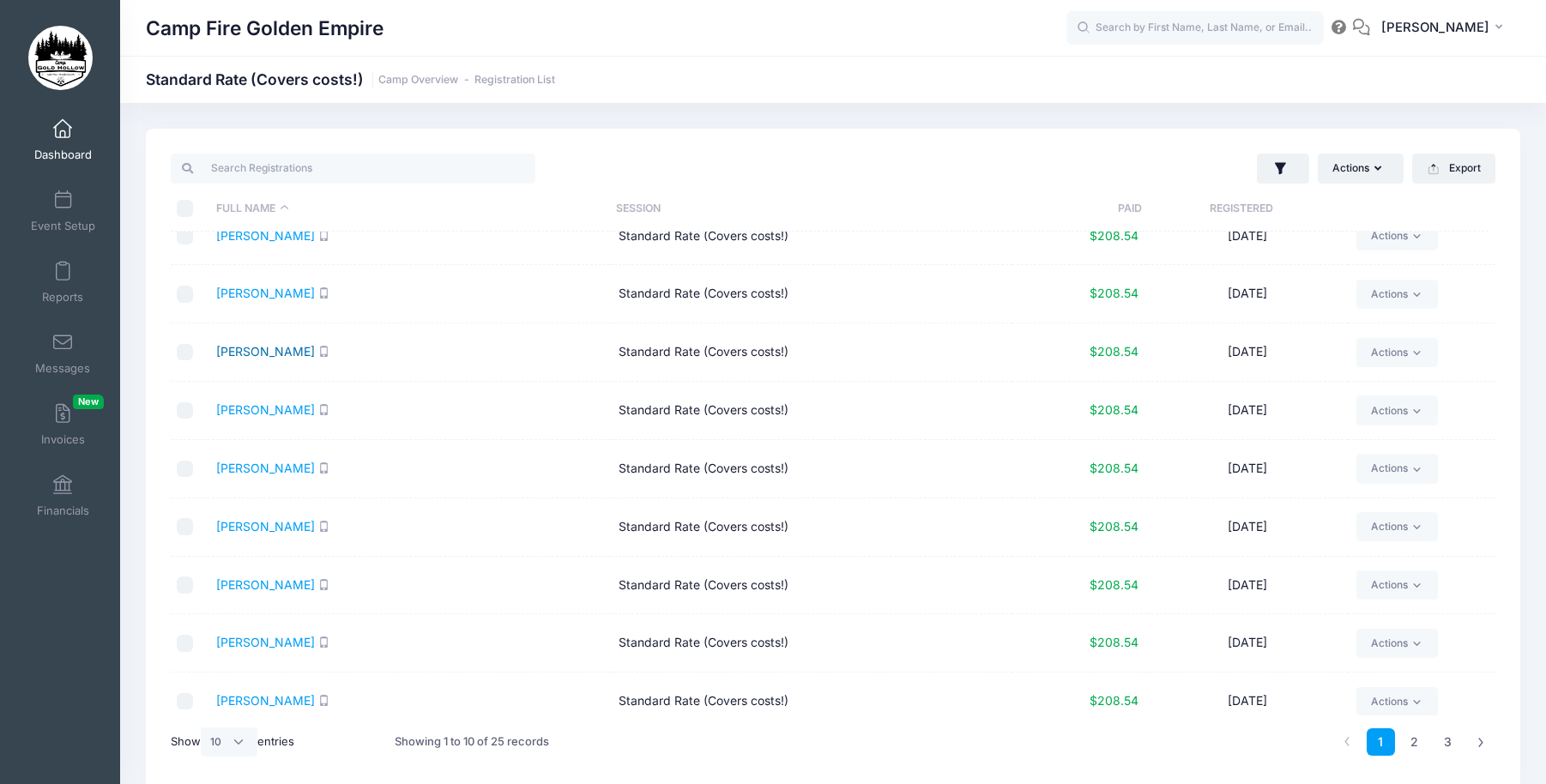
click at [256, 348] on link "[PERSON_NAME]" at bounding box center [266, 351] width 98 height 15
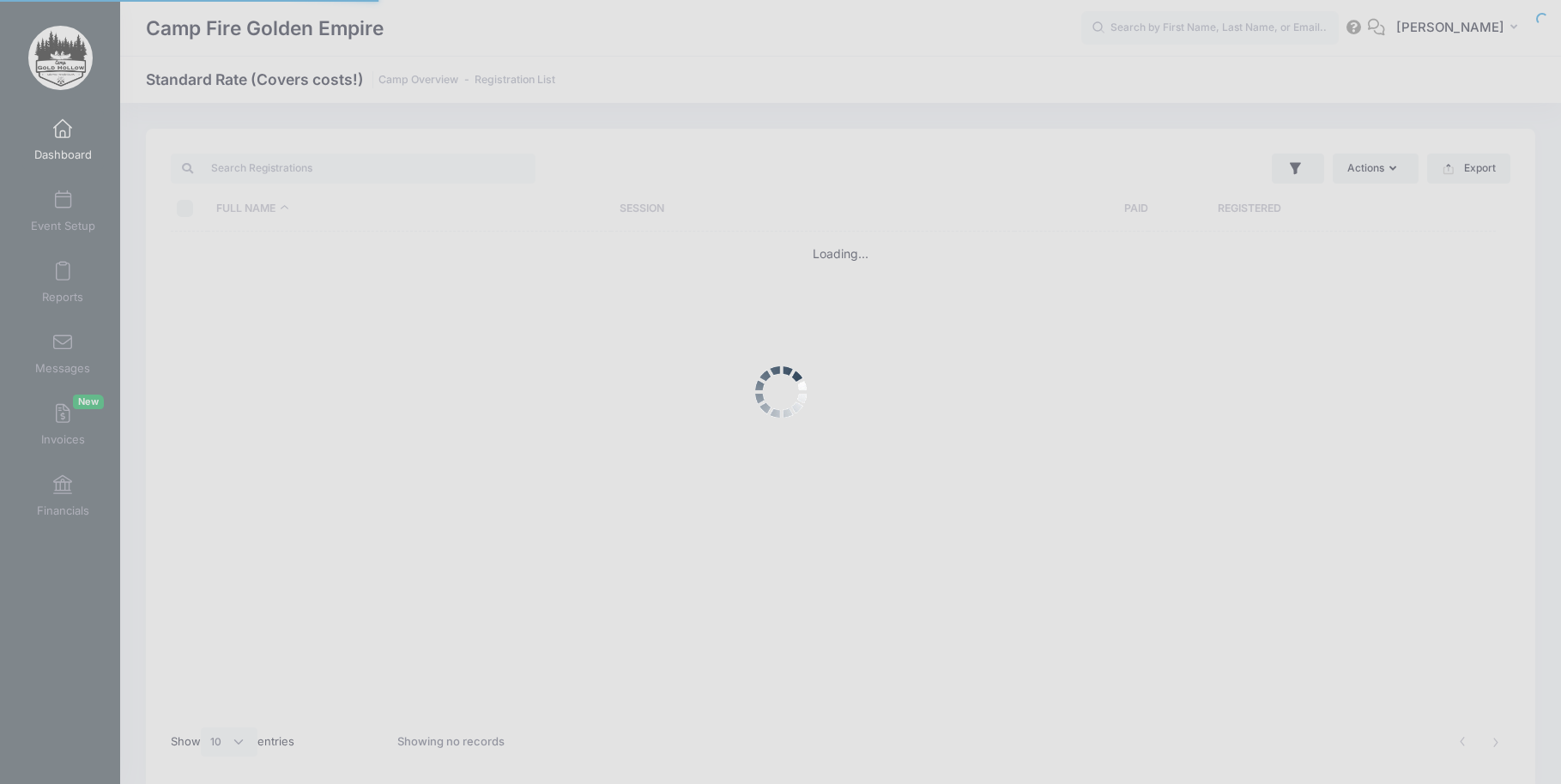
select select "10"
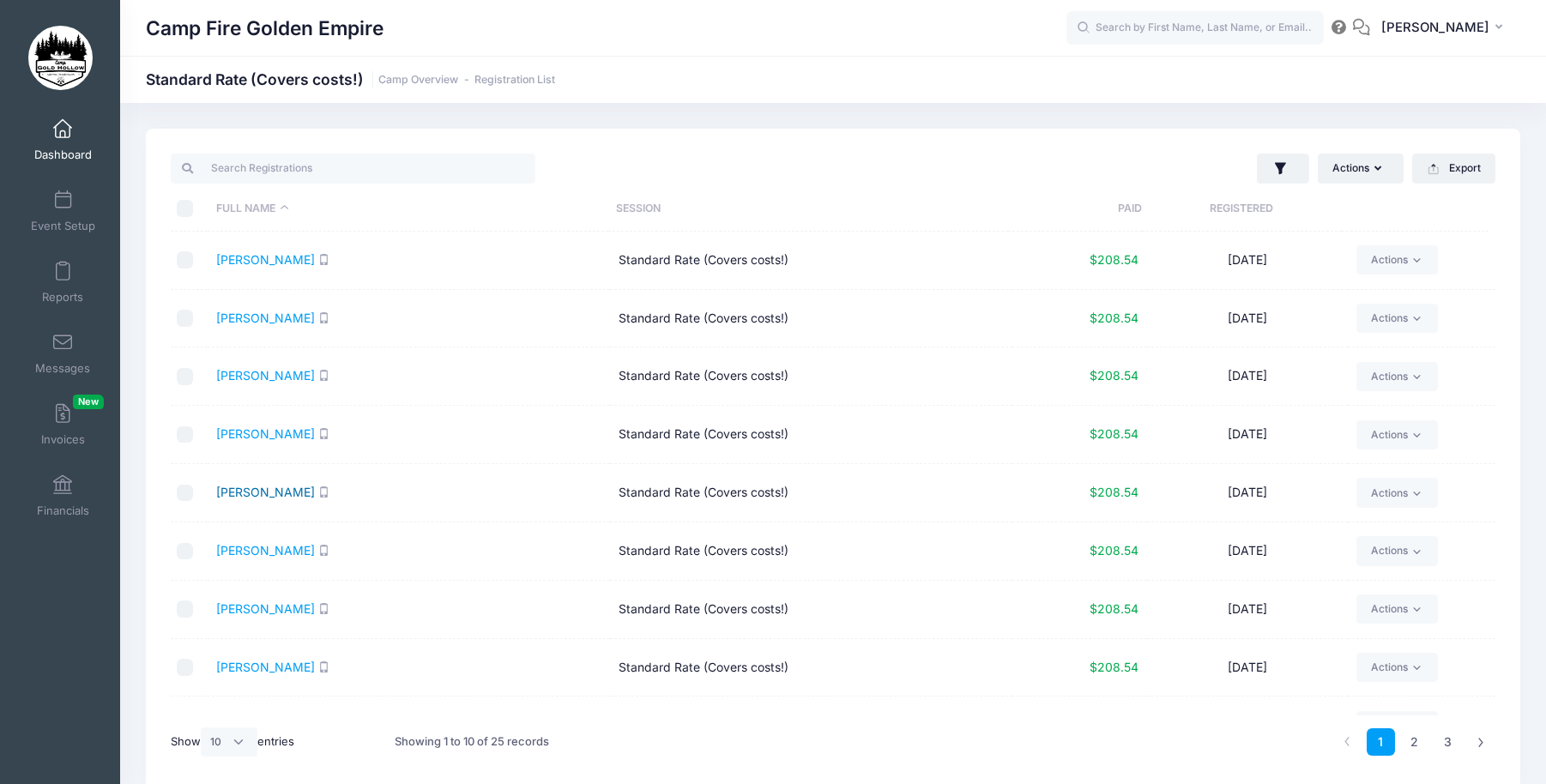
click at [234, 489] on link "[PERSON_NAME]" at bounding box center [266, 492] width 98 height 15
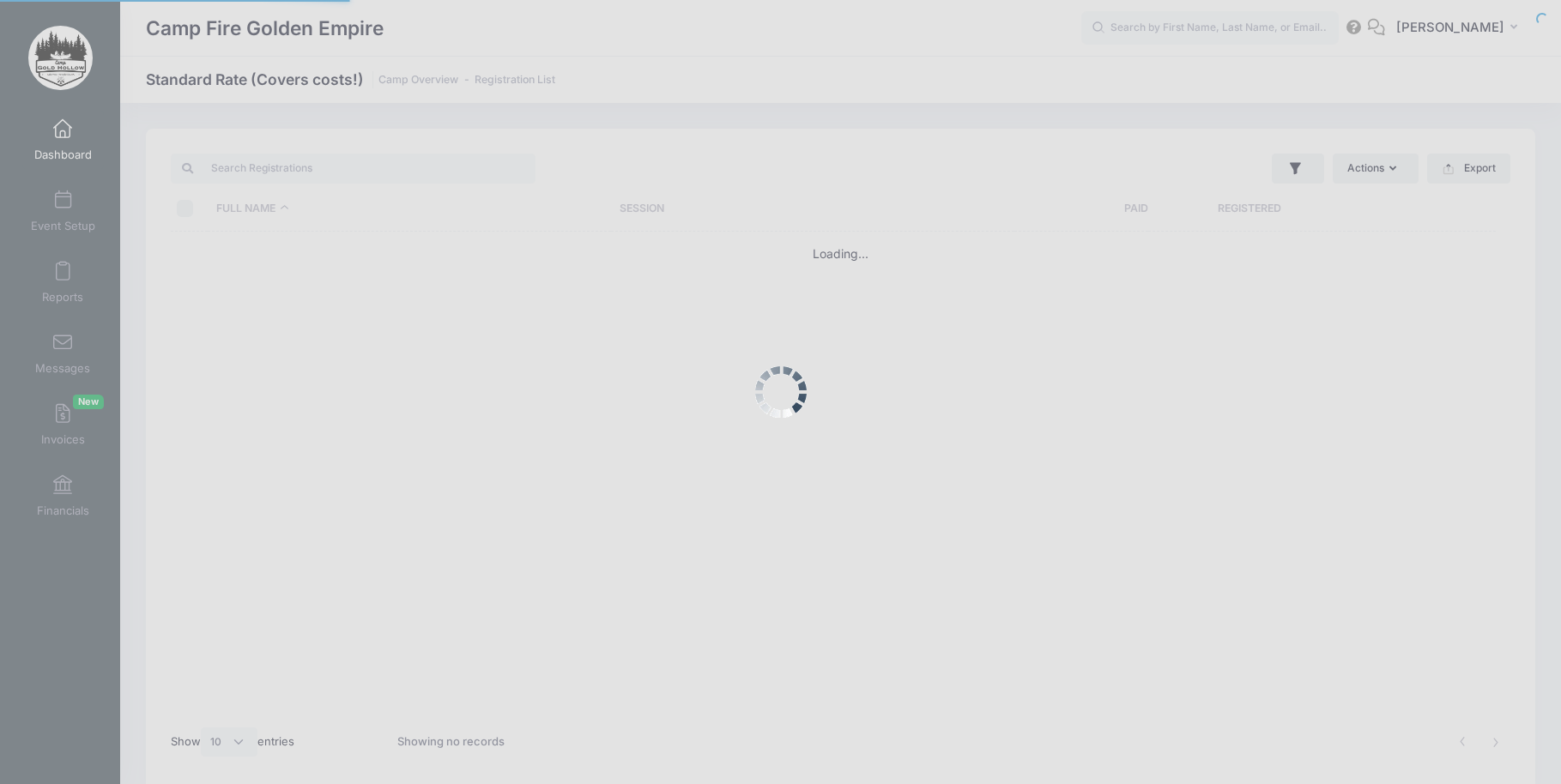
select select "10"
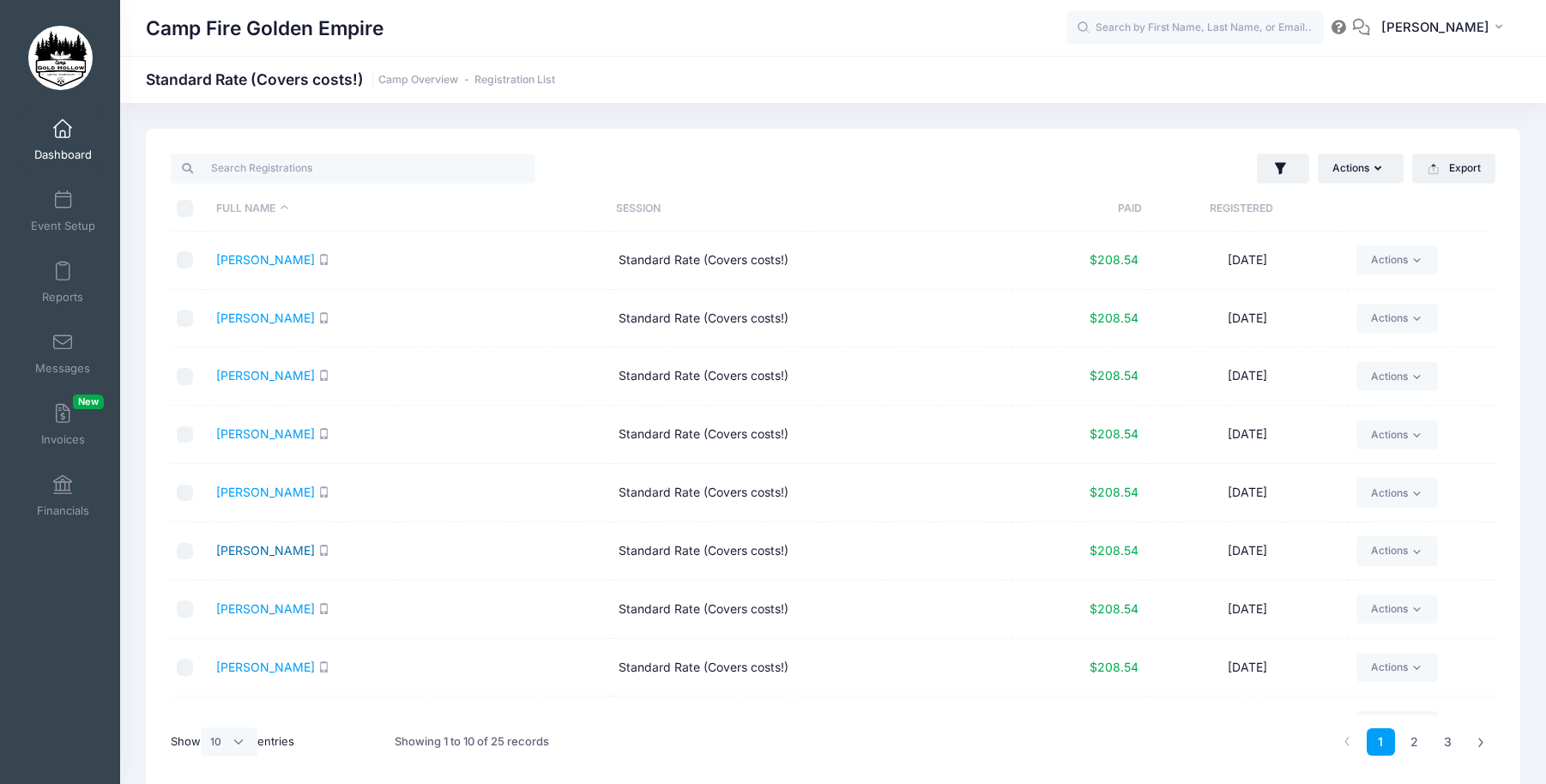
click at [276, 550] on link "[PERSON_NAME]" at bounding box center [266, 550] width 98 height 15
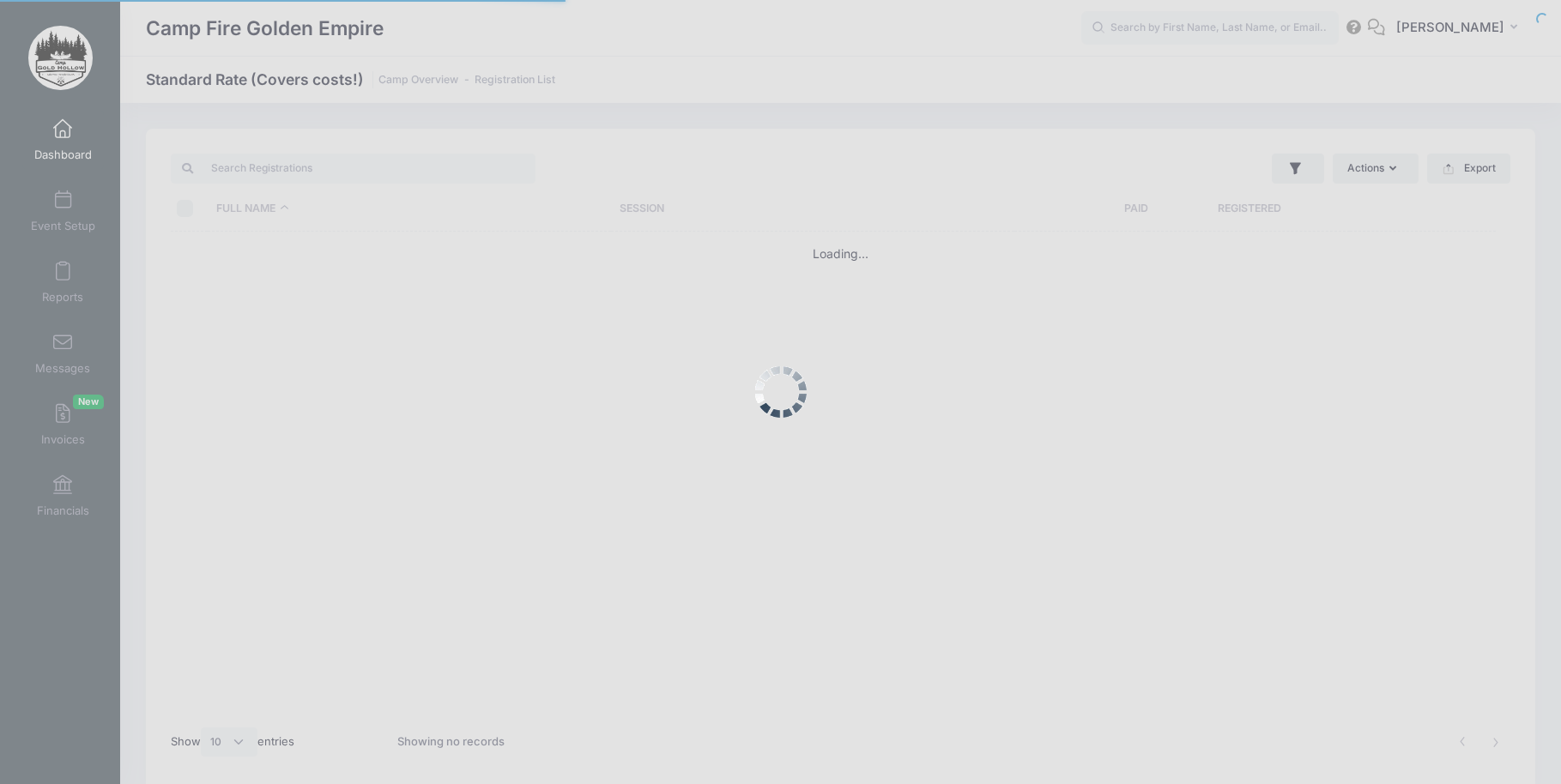
select select "10"
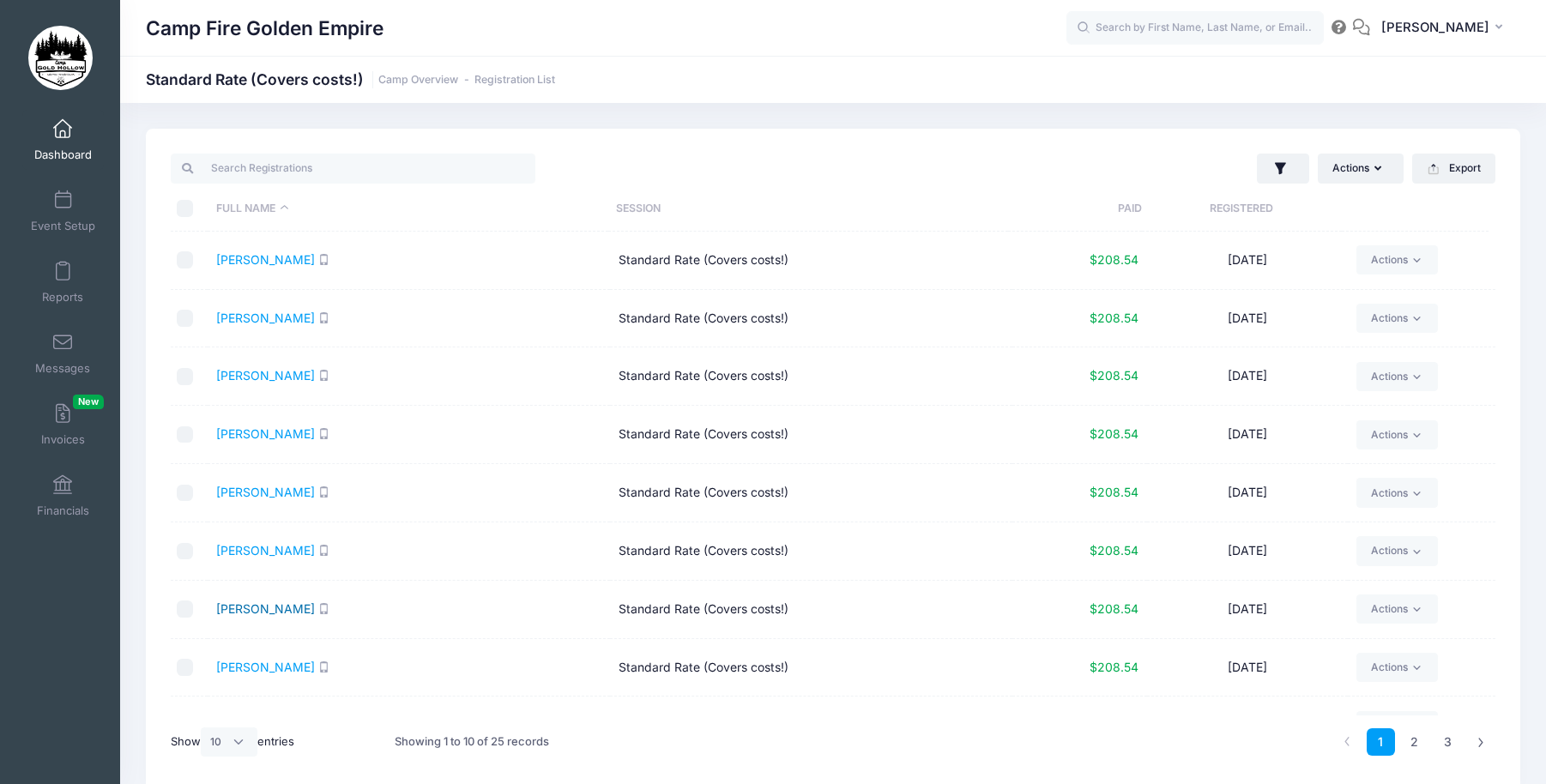
click at [256, 606] on link "Engkvist, Kristi" at bounding box center [266, 608] width 98 height 15
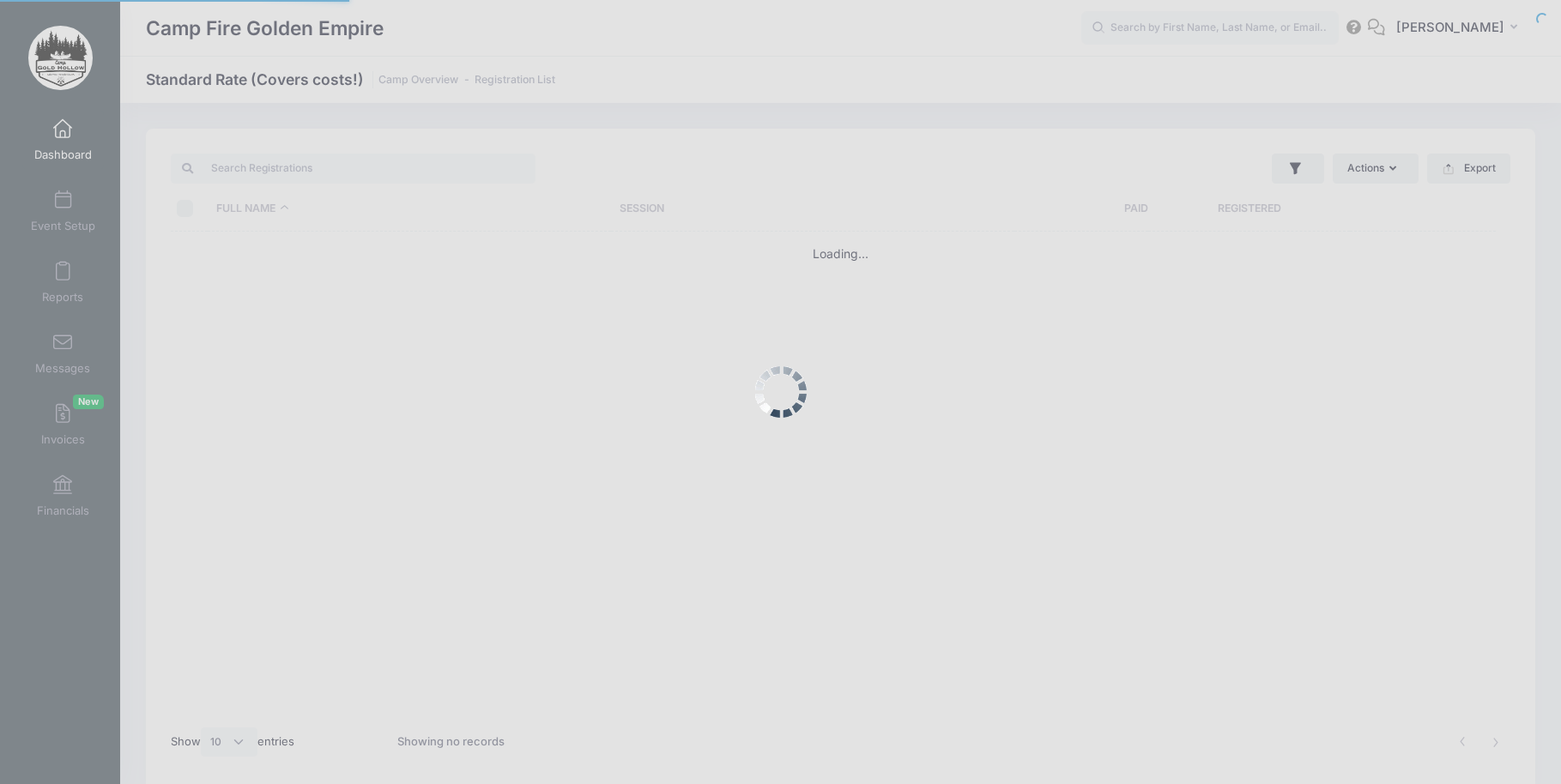
select select "10"
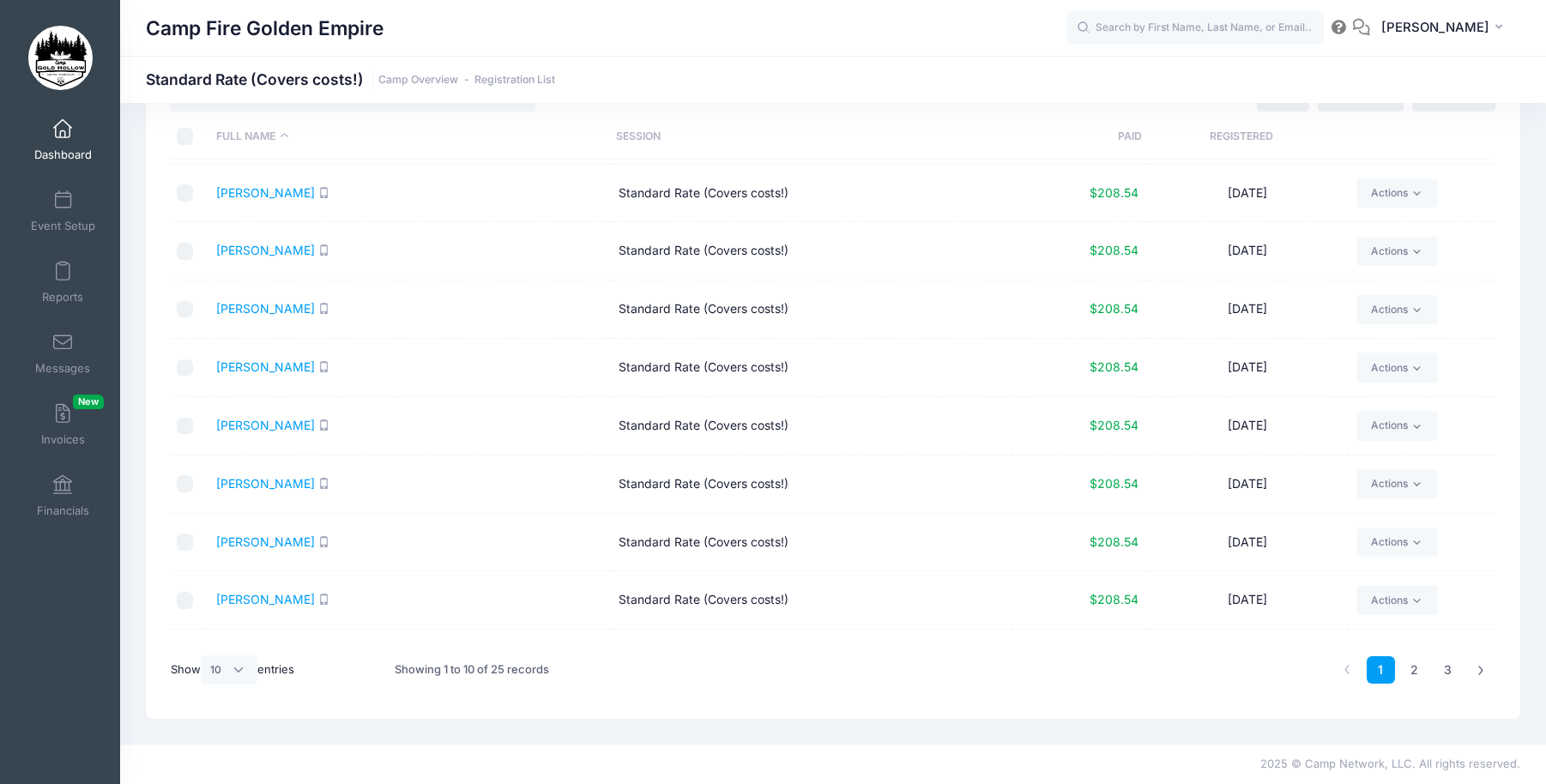
scroll to position [97, 0]
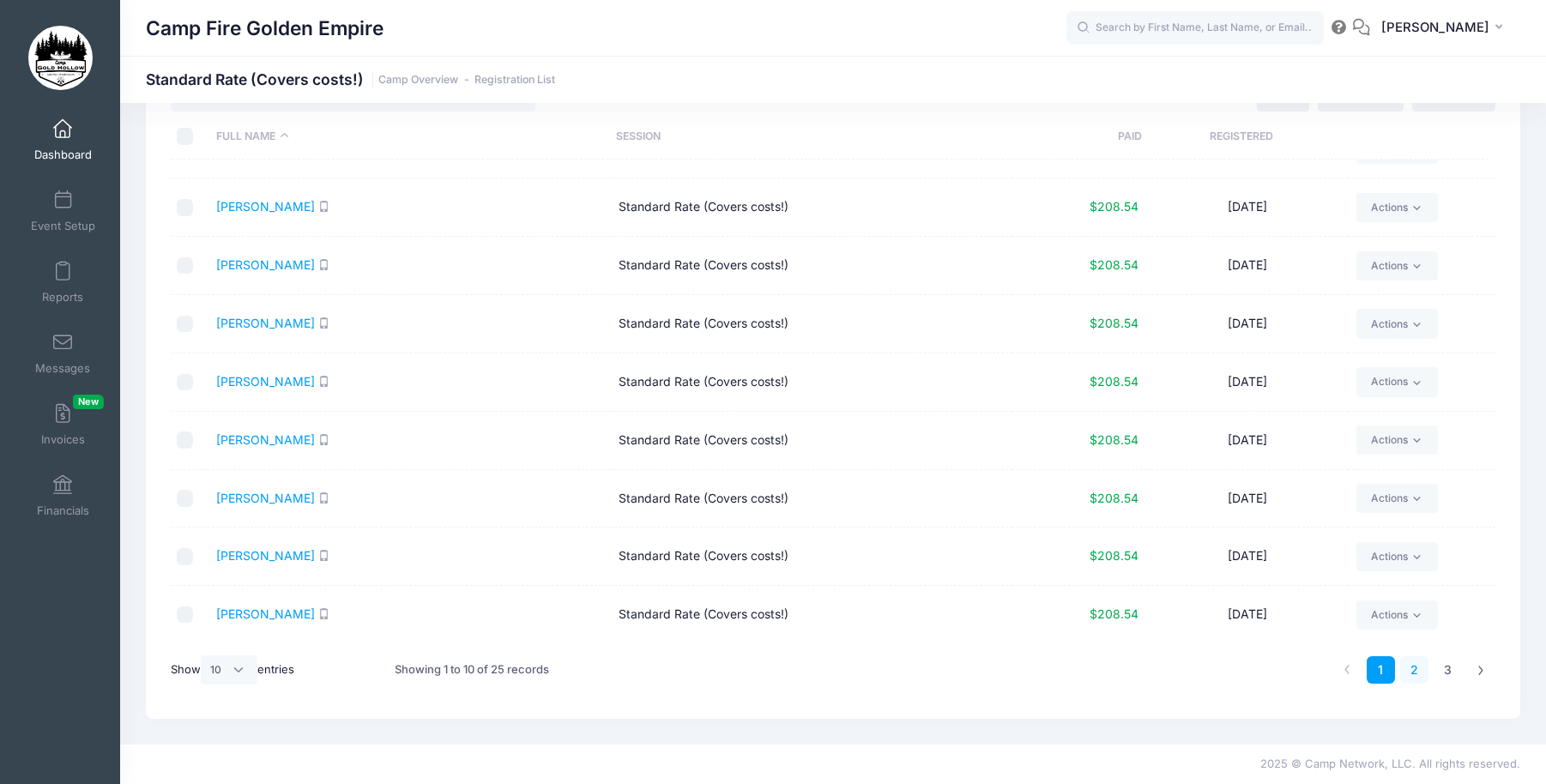
click at [1411, 664] on link "2" at bounding box center [1414, 670] width 28 height 28
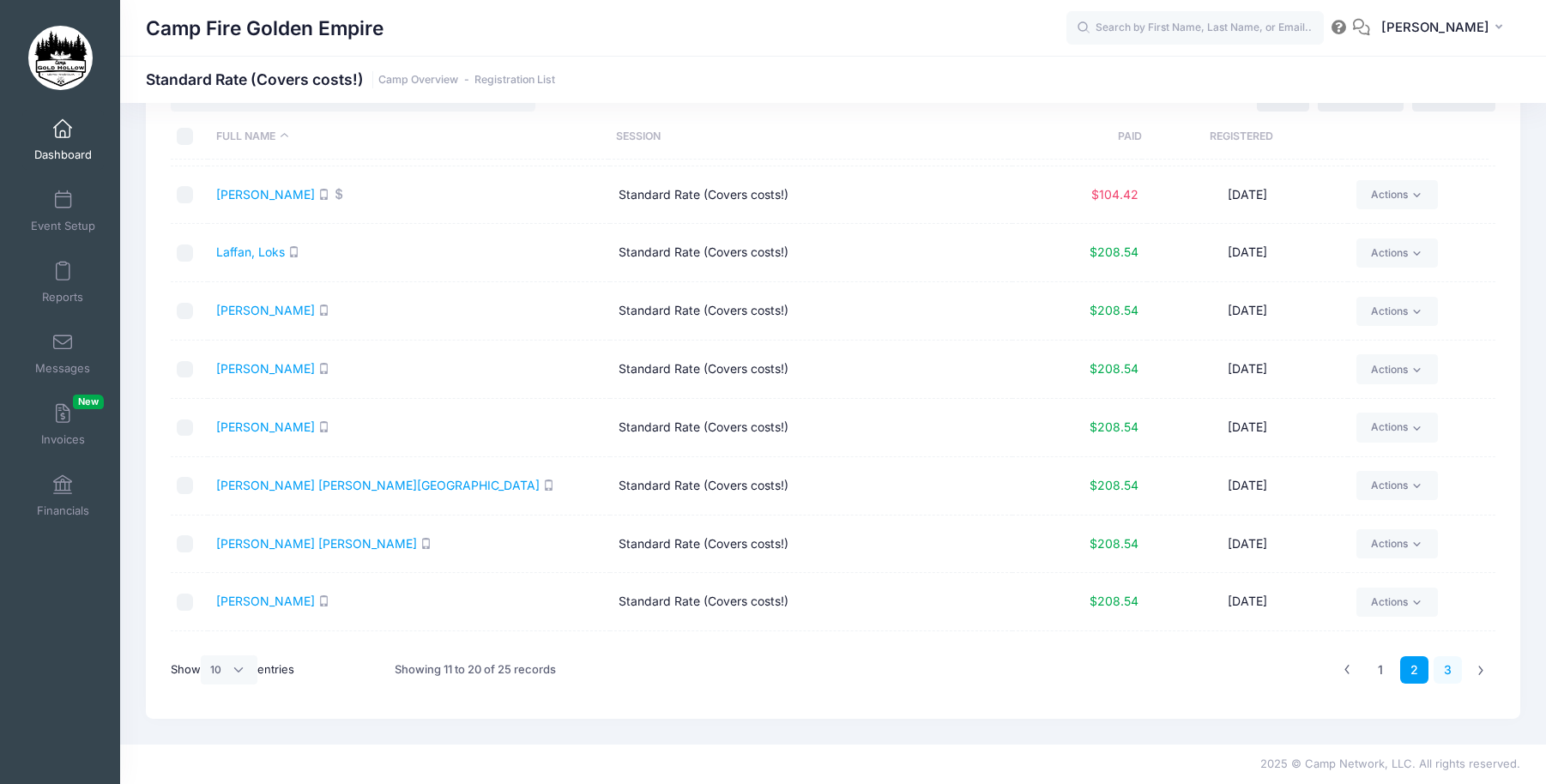
click at [1442, 666] on link "3" at bounding box center [1448, 670] width 28 height 28
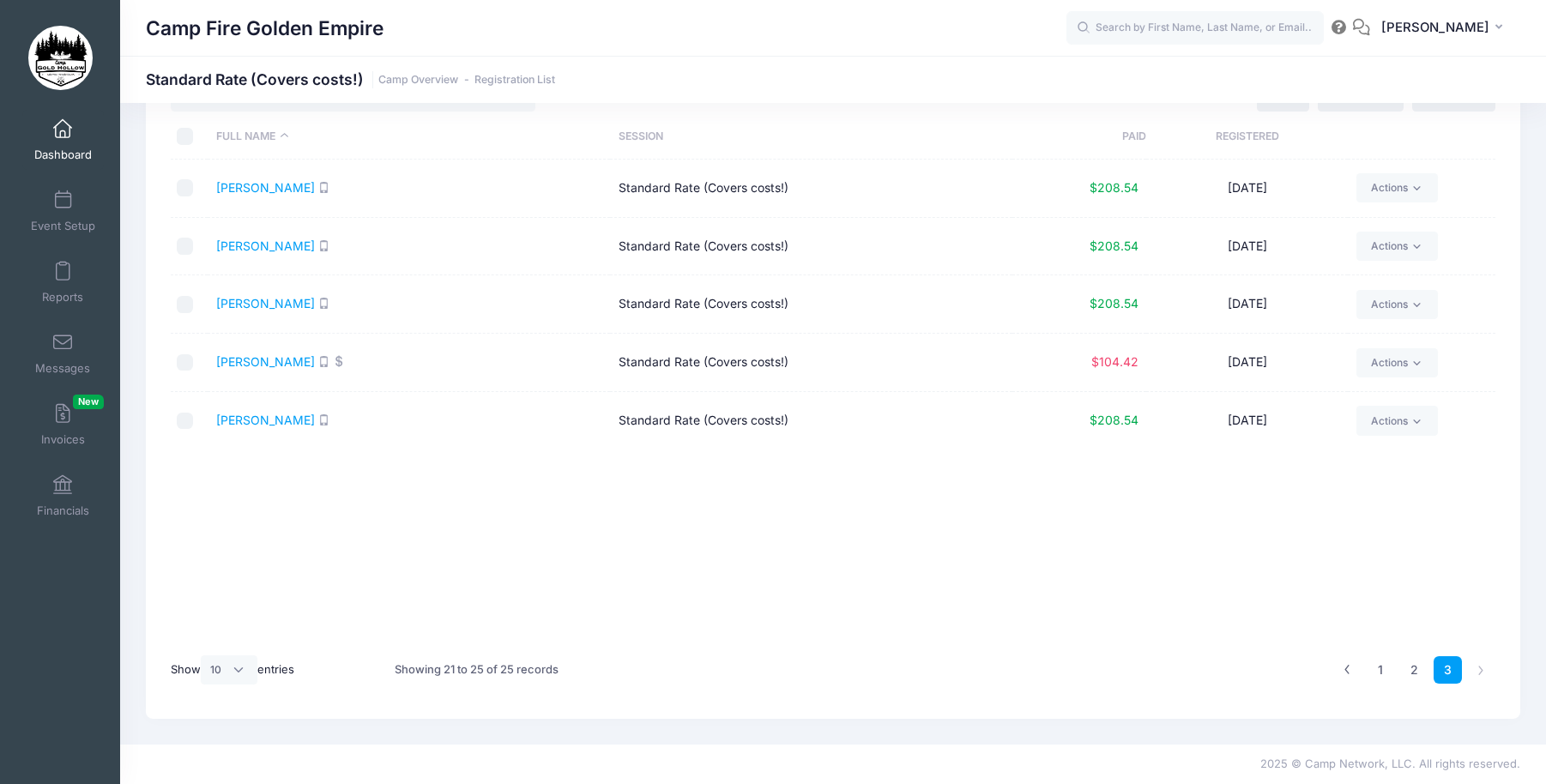
scroll to position [0, 0]
